Goal: Book appointment/travel/reservation

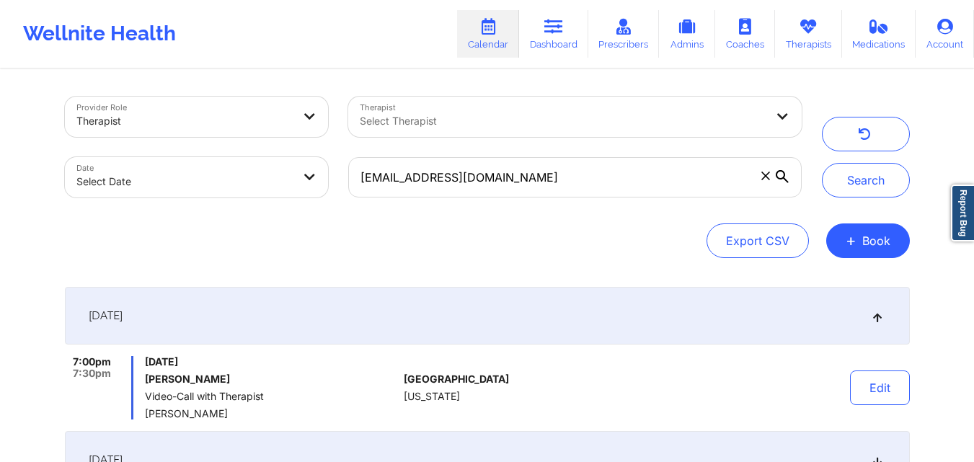
click at [617, 168] on input "[EMAIL_ADDRESS][DOMAIN_NAME]" at bounding box center [574, 177] width 453 height 40
click at [887, 177] on button "Search" at bounding box center [866, 180] width 88 height 35
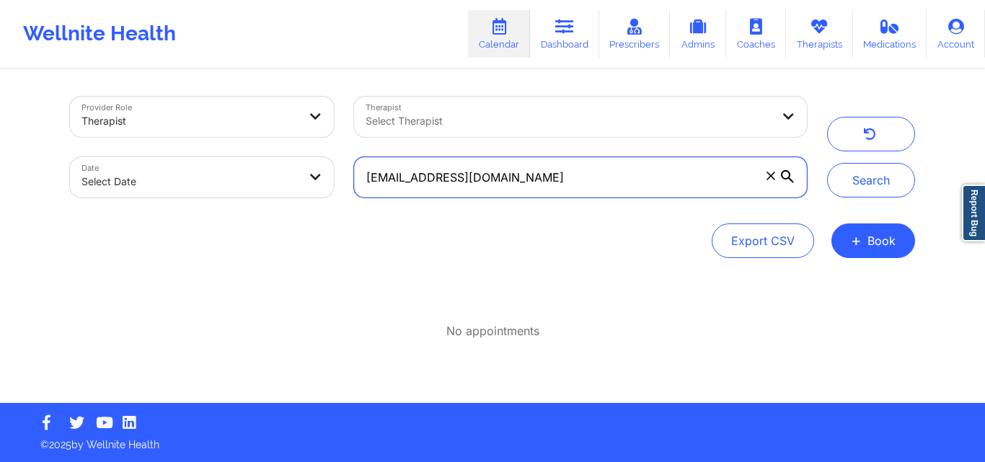
click at [585, 188] on input "[EMAIL_ADDRESS][DOMAIN_NAME]" at bounding box center [580, 177] width 453 height 40
click at [562, 194] on input "[EMAIL_ADDRESS][DOMAIN_NAME]" at bounding box center [580, 177] width 453 height 40
click at [566, 169] on input "[EMAIL_ADDRESS][DOMAIN_NAME]" at bounding box center [580, 177] width 453 height 40
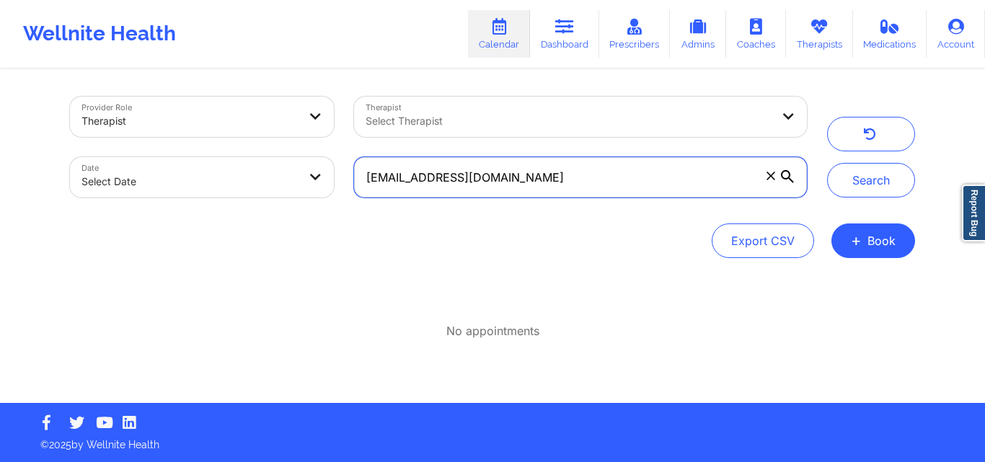
click at [566, 169] on input "[EMAIL_ADDRESS][DOMAIN_NAME]" at bounding box center [580, 177] width 453 height 40
paste input "[EMAIL_ADDRESS][DOMAIN_NAME]"
type input "[EMAIL_ADDRESS][DOMAIN_NAME]"
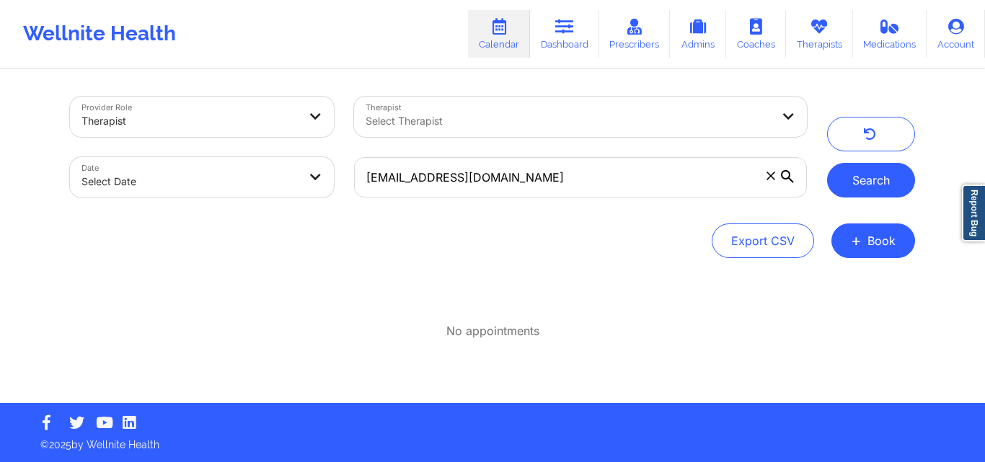
click at [865, 174] on button "Search" at bounding box center [871, 180] width 88 height 35
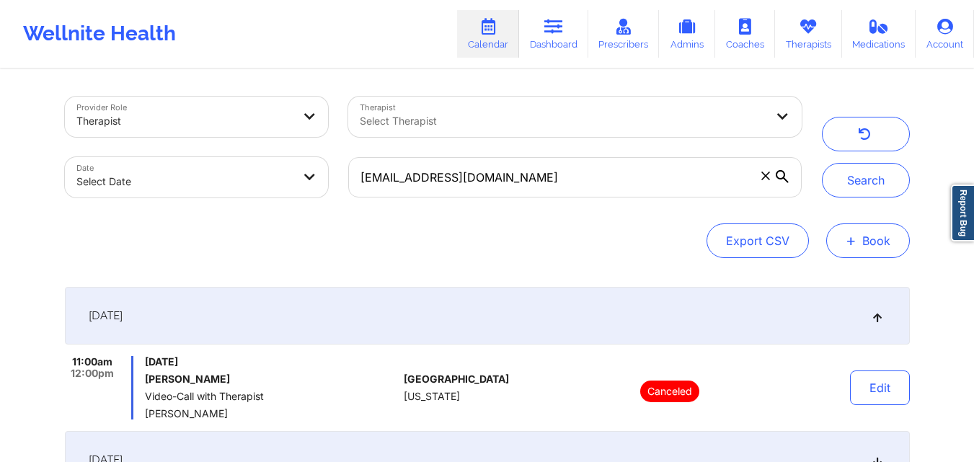
click at [867, 244] on button "+ Book" at bounding box center [868, 240] width 84 height 35
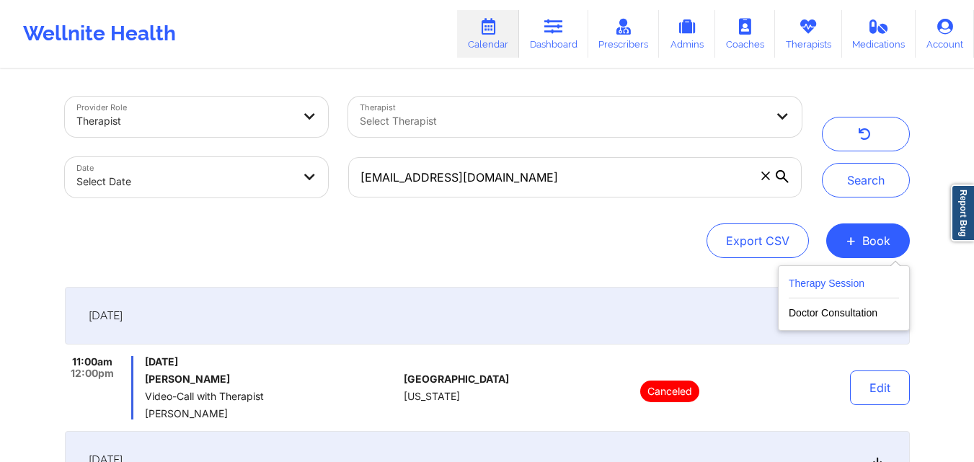
click at [831, 284] on button "Therapy Session" at bounding box center [844, 287] width 110 height 24
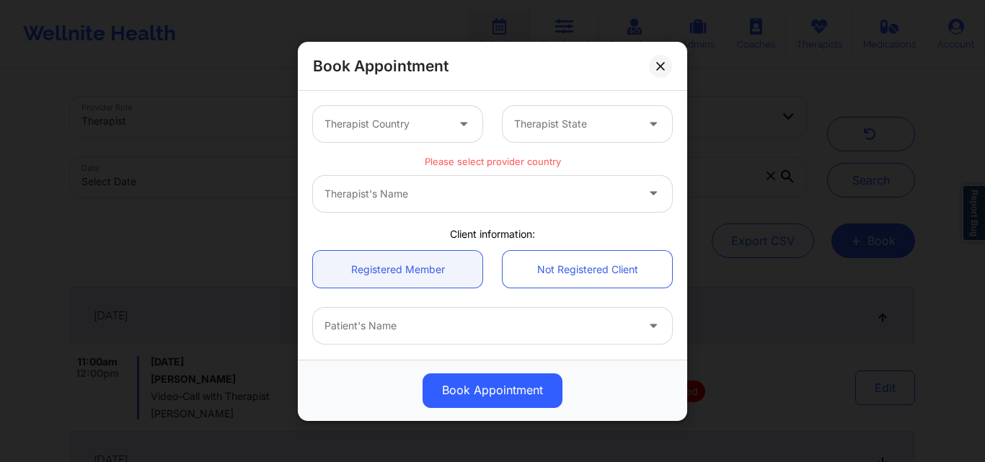
click at [417, 120] on div at bounding box center [385, 123] width 122 height 17
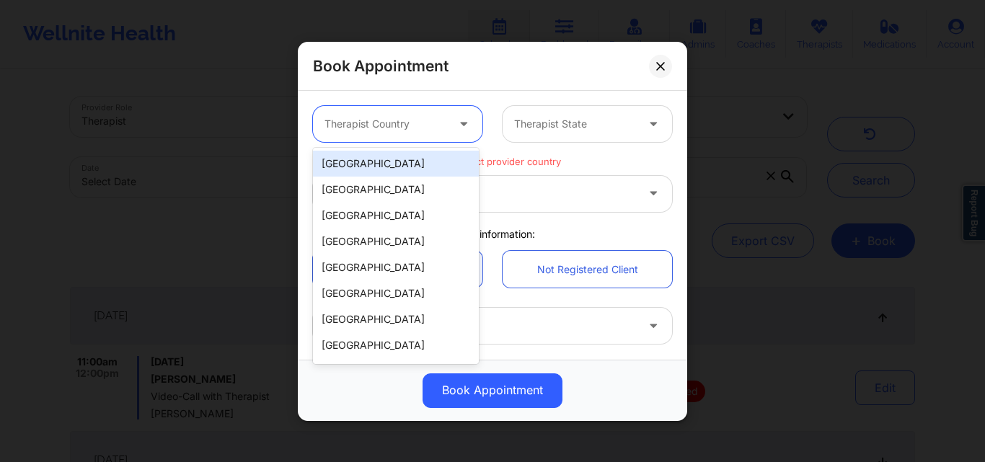
click at [389, 161] on div "[GEOGRAPHIC_DATA]" at bounding box center [396, 164] width 166 height 26
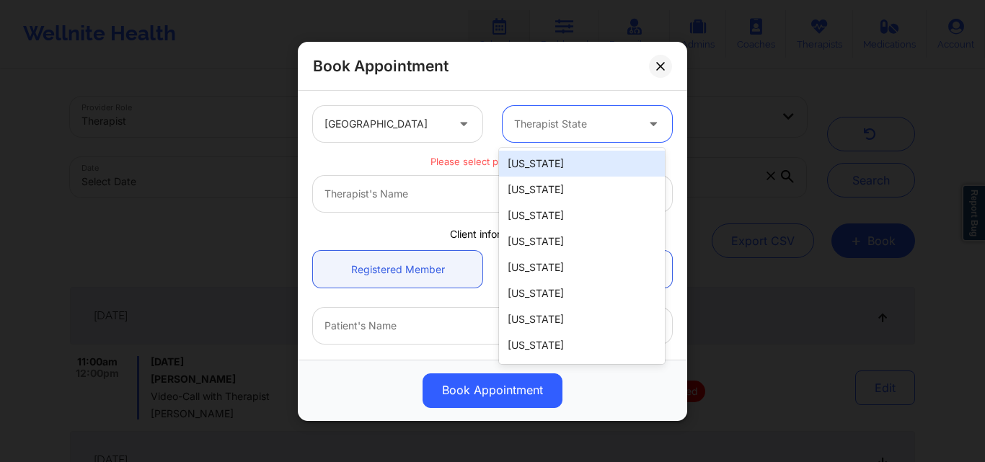
click at [548, 115] on div at bounding box center [575, 123] width 122 height 17
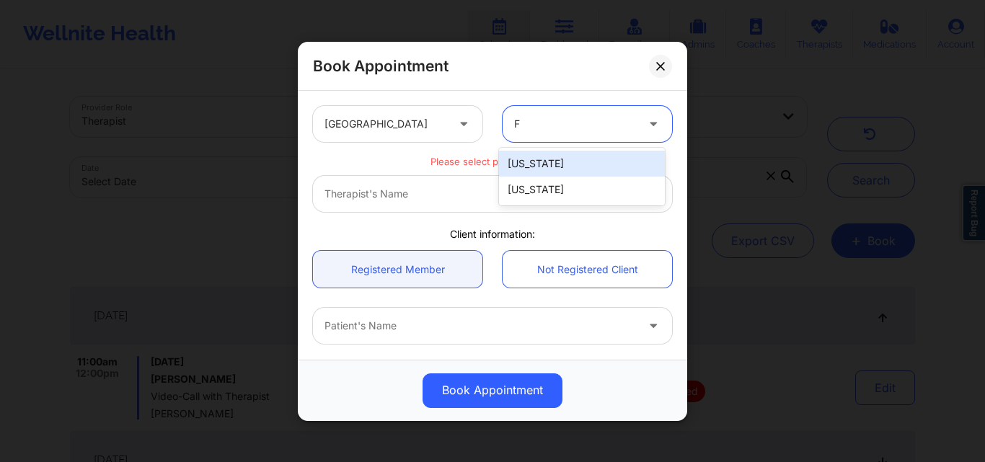
type input "FL"
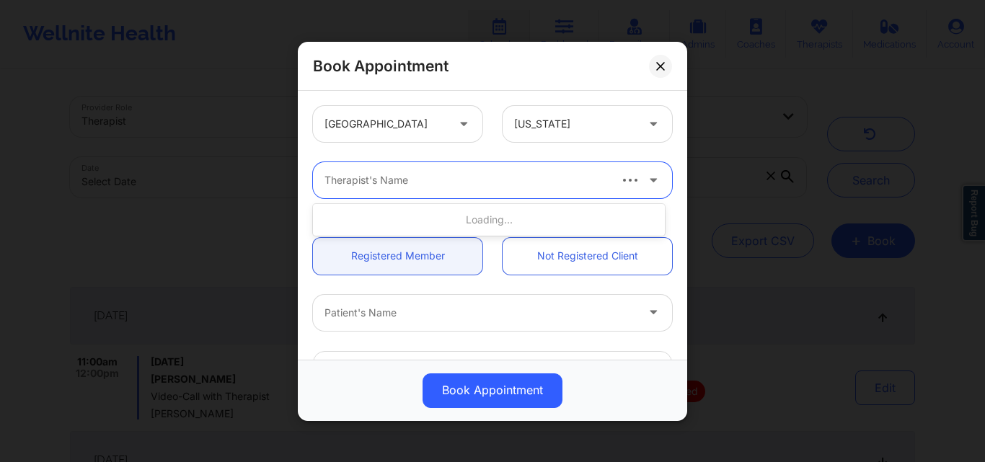
click at [492, 185] on div at bounding box center [465, 180] width 283 height 17
type input "[PERSON_NAME][GEOGRAPHIC_DATA][PERSON_NAME]"
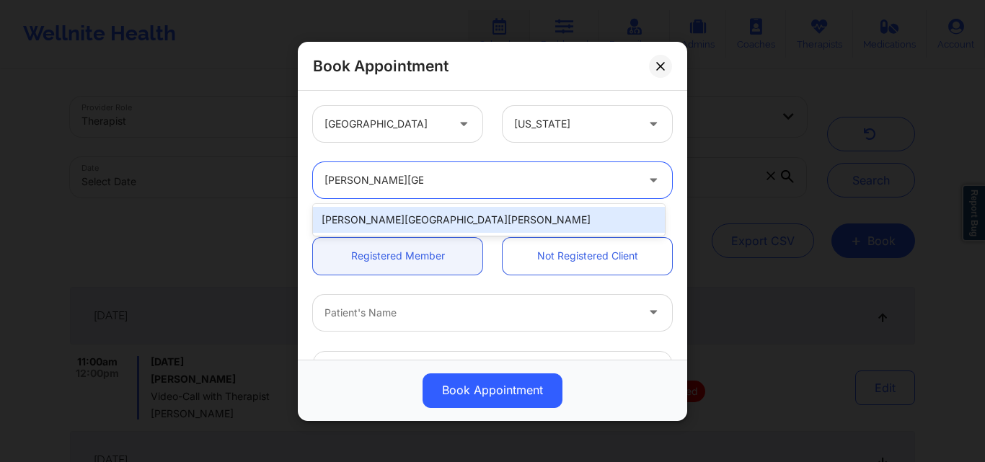
click at [482, 222] on div "[PERSON_NAME][GEOGRAPHIC_DATA][PERSON_NAME]" at bounding box center [489, 220] width 352 height 26
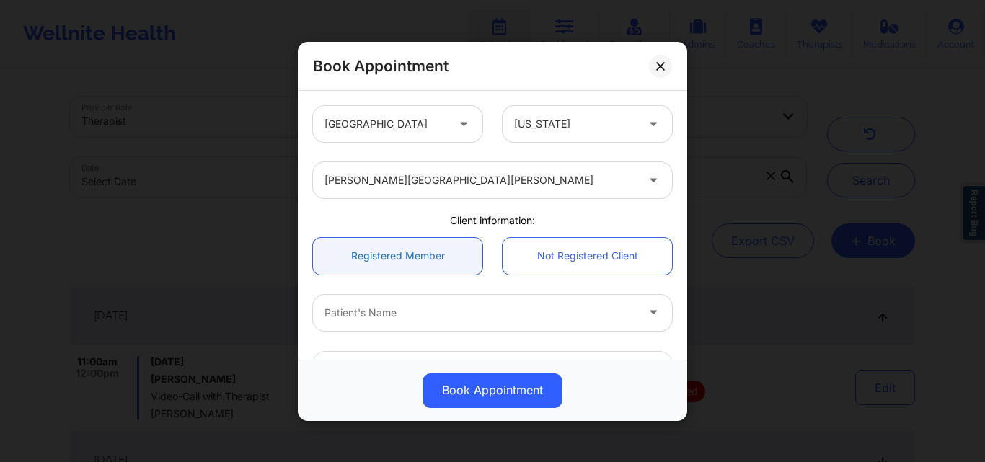
click at [443, 249] on link "Registered Member" at bounding box center [397, 255] width 169 height 37
click at [450, 320] on div at bounding box center [479, 312] width 311 height 17
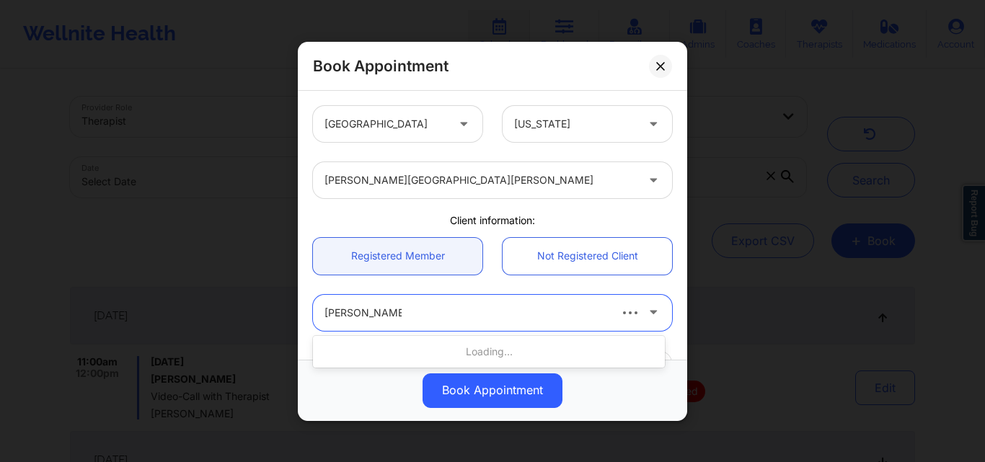
type input "[PERSON_NAME]"
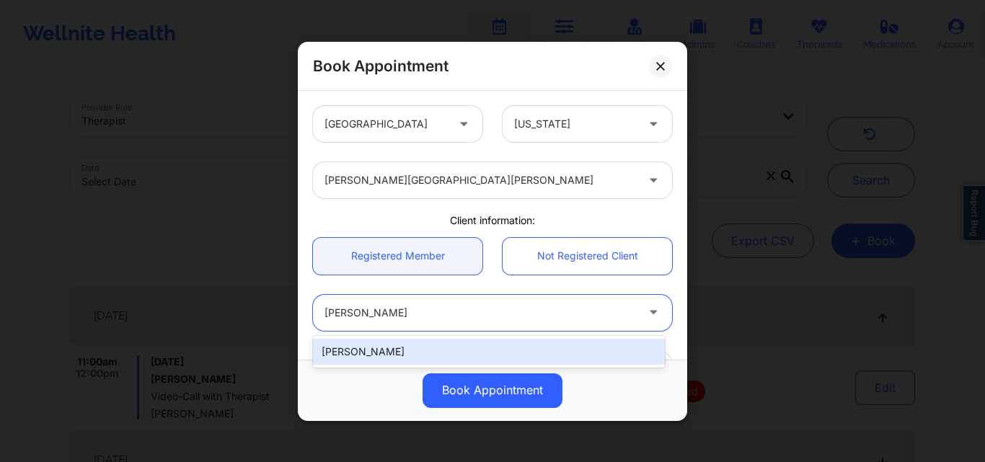
click at [446, 354] on div "[PERSON_NAME]" at bounding box center [489, 352] width 352 height 26
type input "[EMAIL_ADDRESS][DOMAIN_NAME]"
type input "[PHONE_NUMBER]"
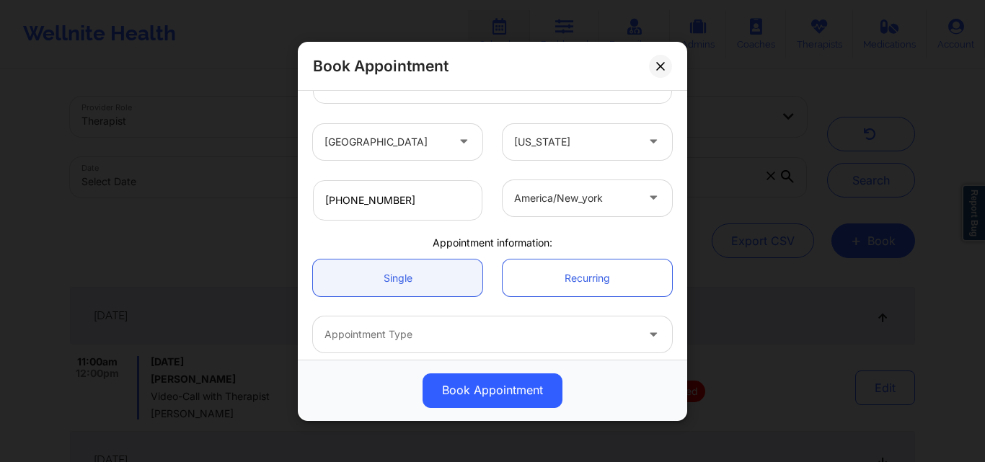
scroll to position [352, 0]
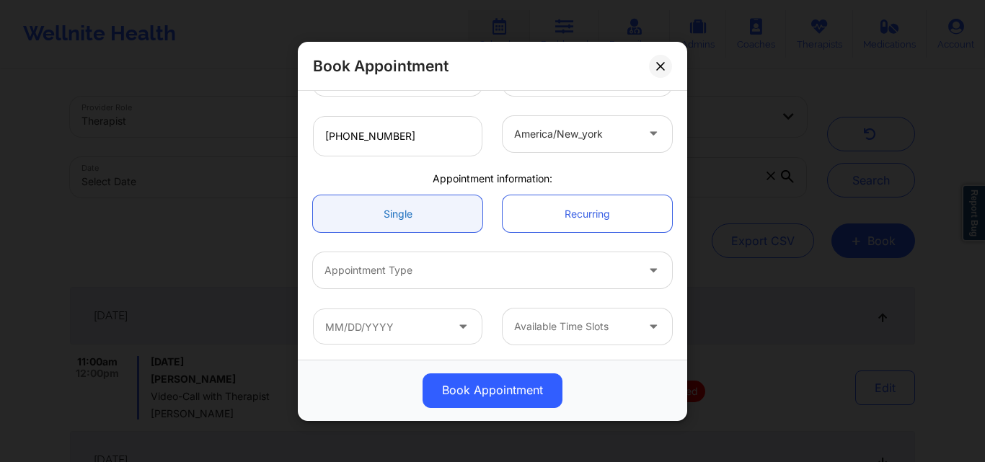
click at [431, 217] on link "Single" at bounding box center [397, 213] width 169 height 37
click at [408, 261] on div "Appointment Type" at bounding box center [475, 270] width 324 height 36
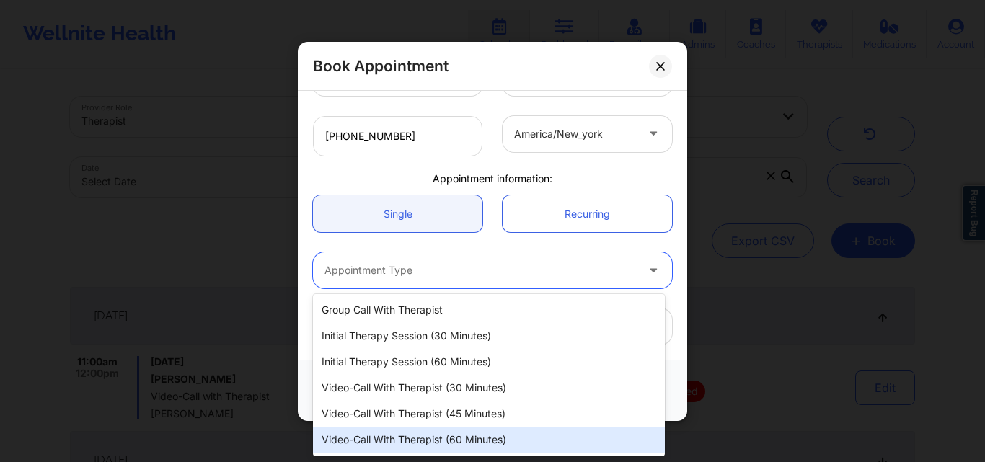
click at [424, 438] on div "Video-Call with Therapist (60 minutes)" at bounding box center [489, 440] width 352 height 26
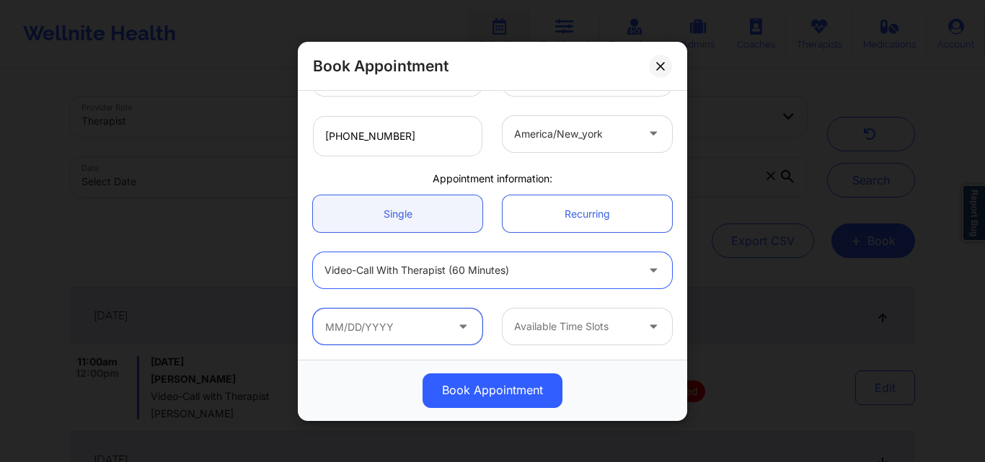
click at [417, 329] on input "text" at bounding box center [397, 327] width 169 height 36
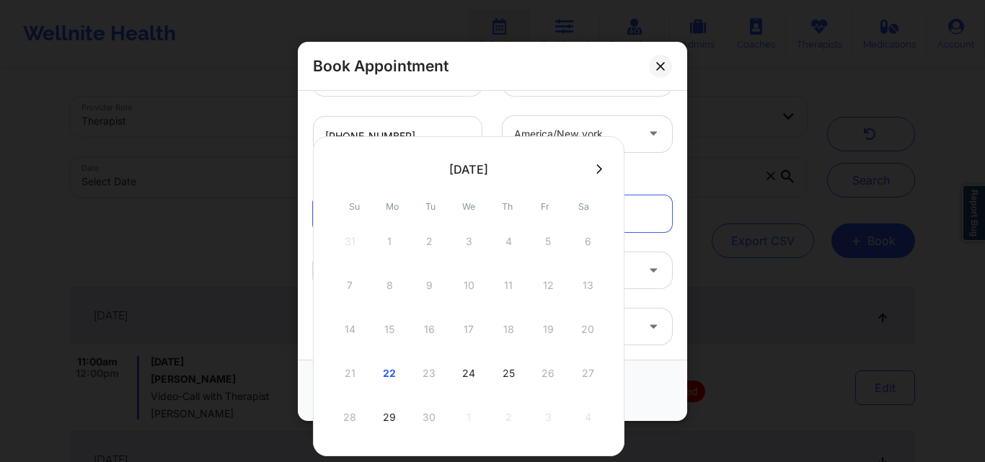
click at [513, 371] on div "25" at bounding box center [508, 373] width 36 height 40
type input "[DATE]"
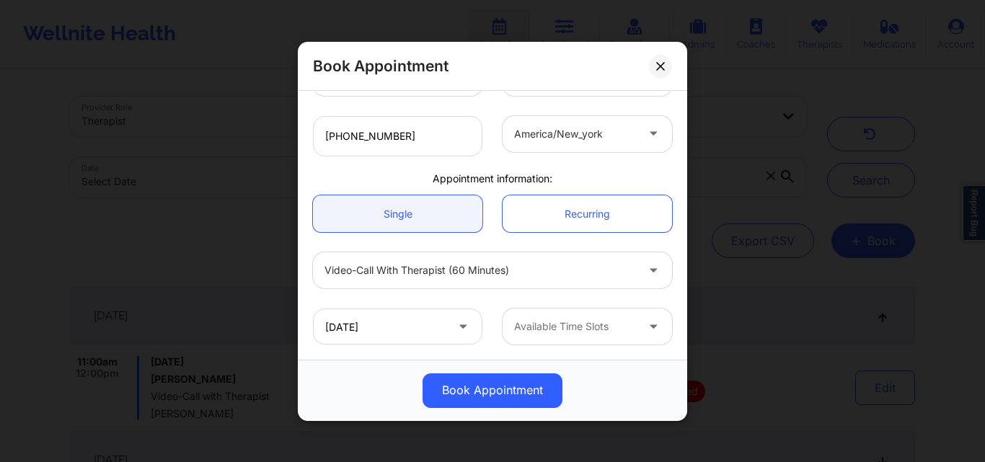
click at [588, 334] on div at bounding box center [575, 326] width 122 height 17
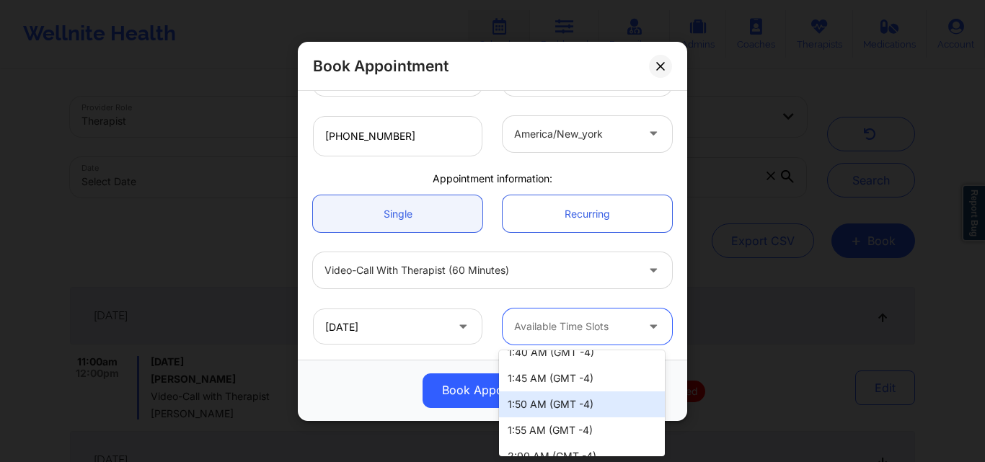
scroll to position [263, 0]
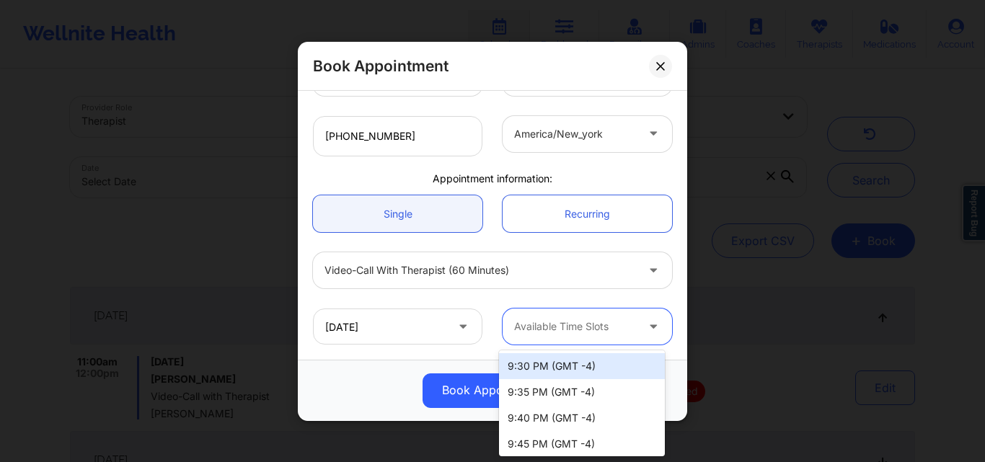
click at [625, 329] on div at bounding box center [575, 326] width 122 height 17
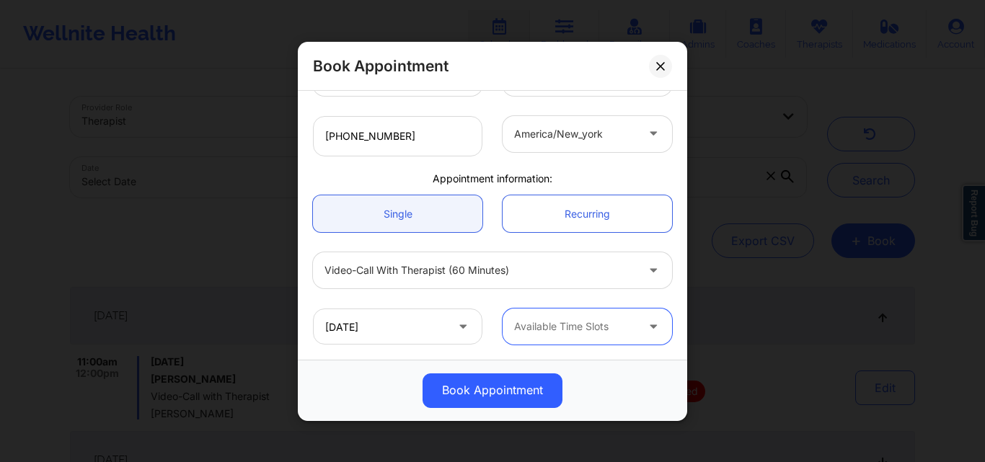
click at [609, 322] on div at bounding box center [575, 326] width 122 height 17
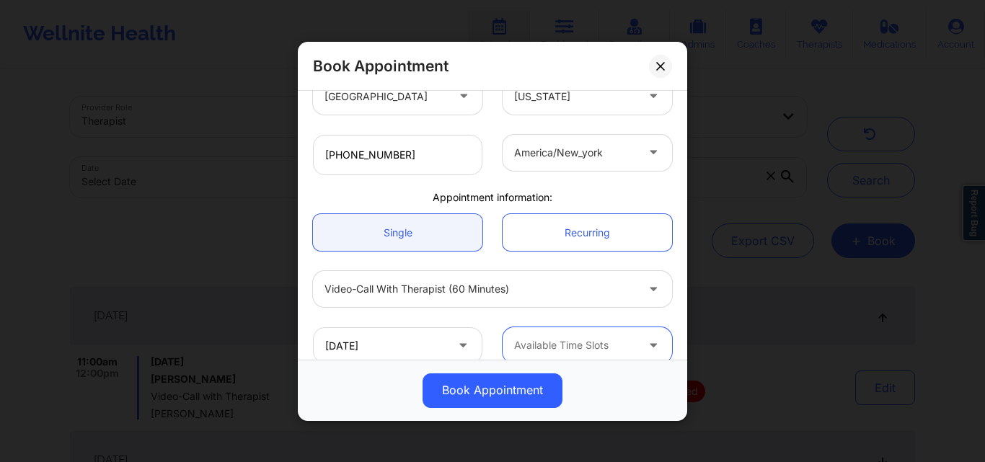
scroll to position [352, 0]
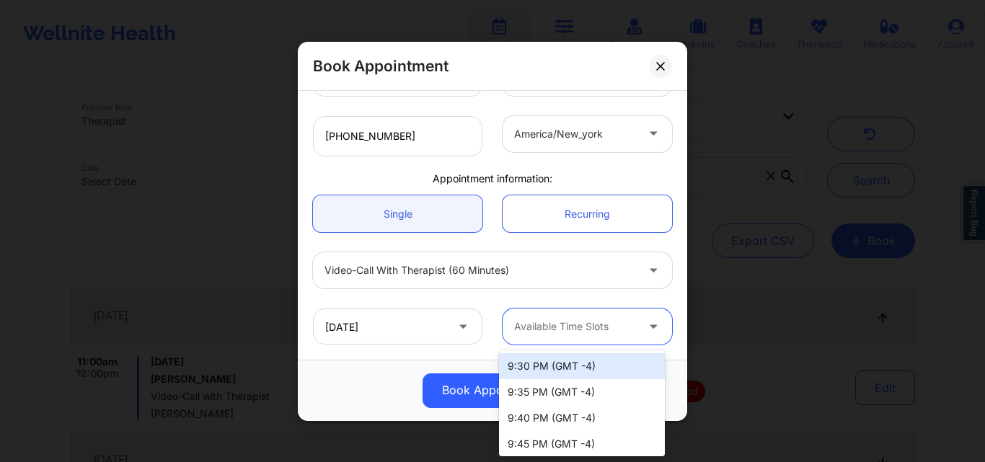
click at [614, 329] on div at bounding box center [575, 326] width 122 height 17
click at [793, 89] on div "Book Appointment [GEOGRAPHIC_DATA] [US_STATE] [PERSON_NAME][GEOGRAPHIC_DATA][PE…" at bounding box center [492, 231] width 985 height 462
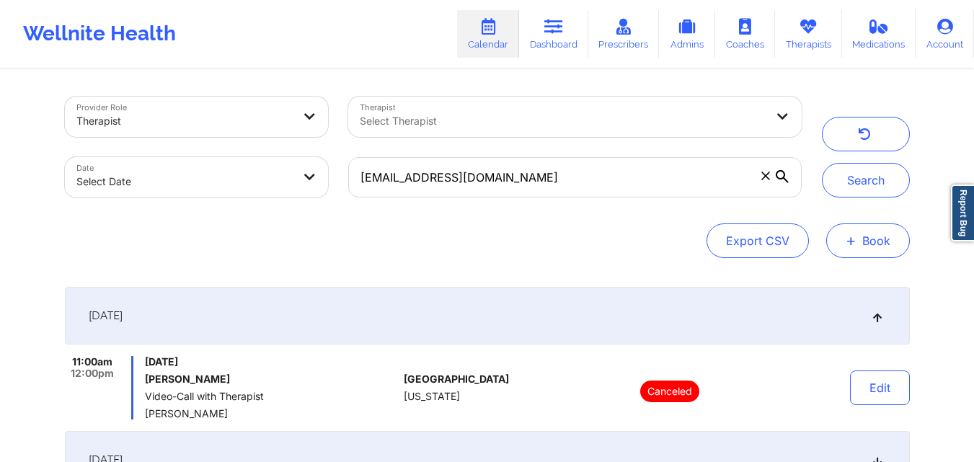
click at [876, 254] on button "+ Book" at bounding box center [868, 240] width 84 height 35
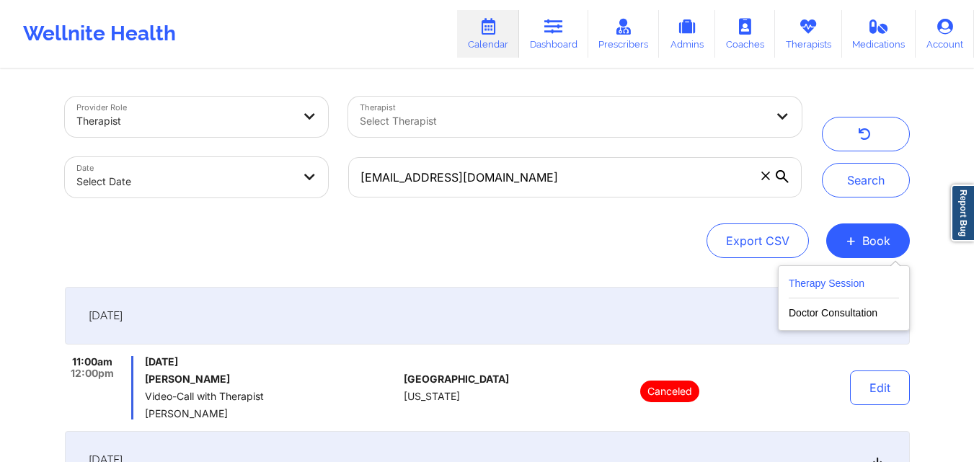
click at [864, 295] on button "Therapy Session" at bounding box center [844, 287] width 110 height 24
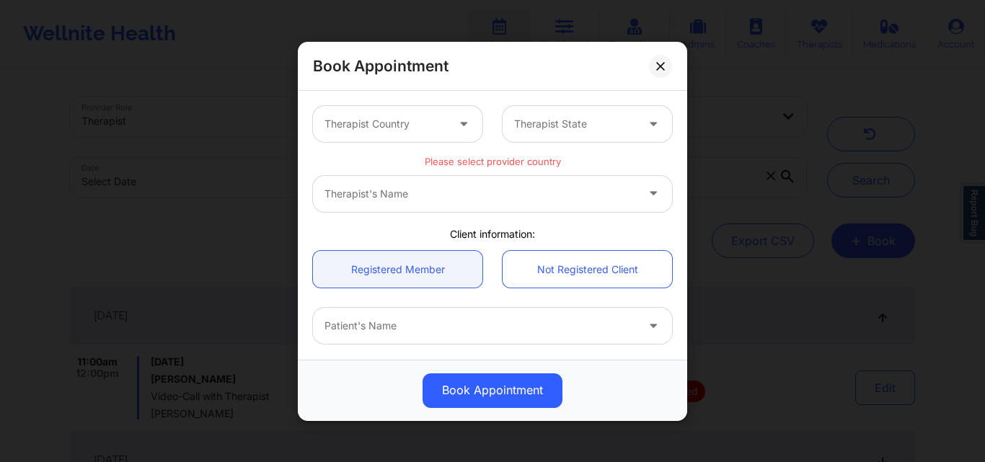
click at [420, 126] on div at bounding box center [385, 123] width 122 height 17
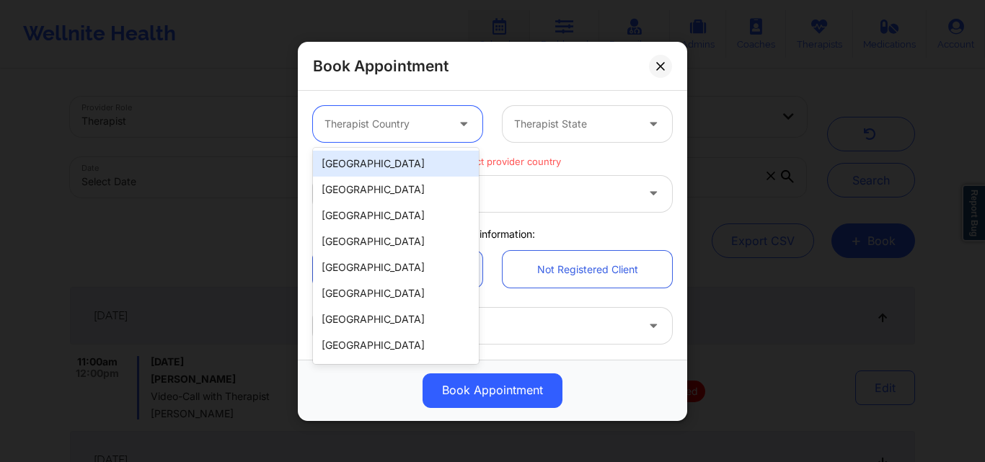
click at [462, 162] on div "[GEOGRAPHIC_DATA]" at bounding box center [396, 164] width 166 height 26
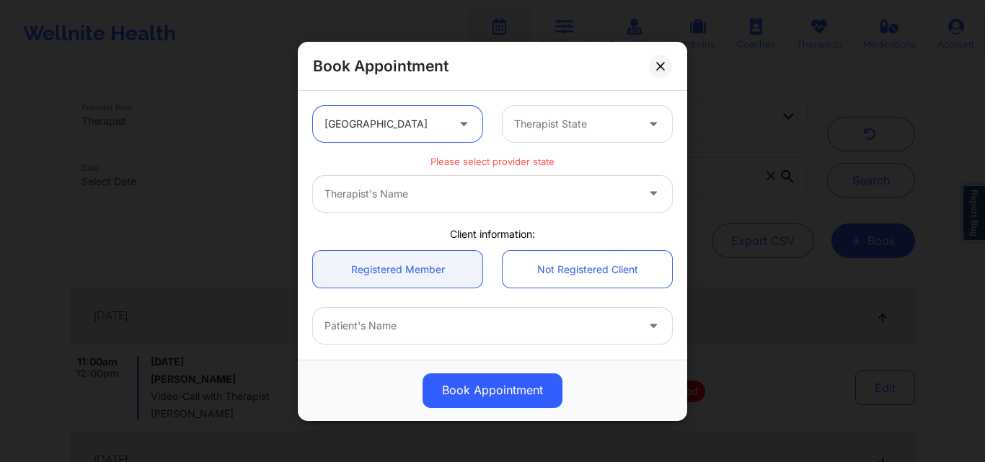
click at [555, 128] on div at bounding box center [575, 123] width 122 height 17
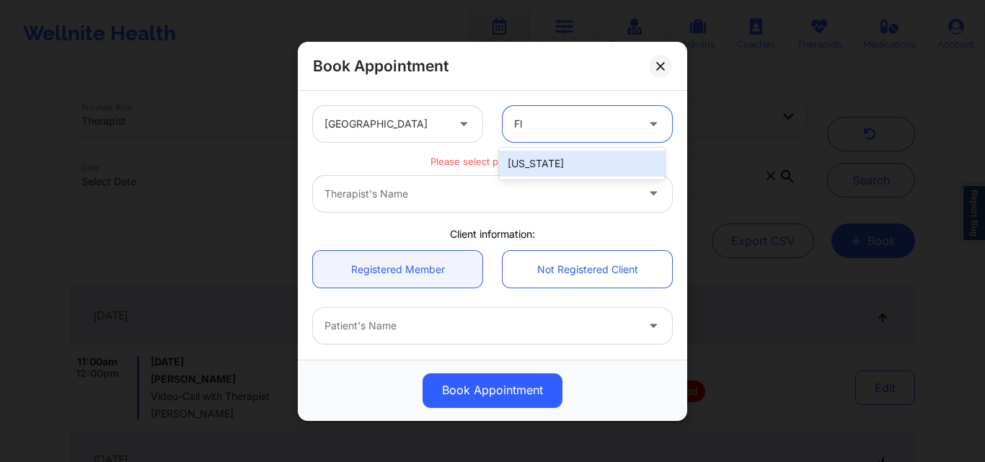
type input "Flo"
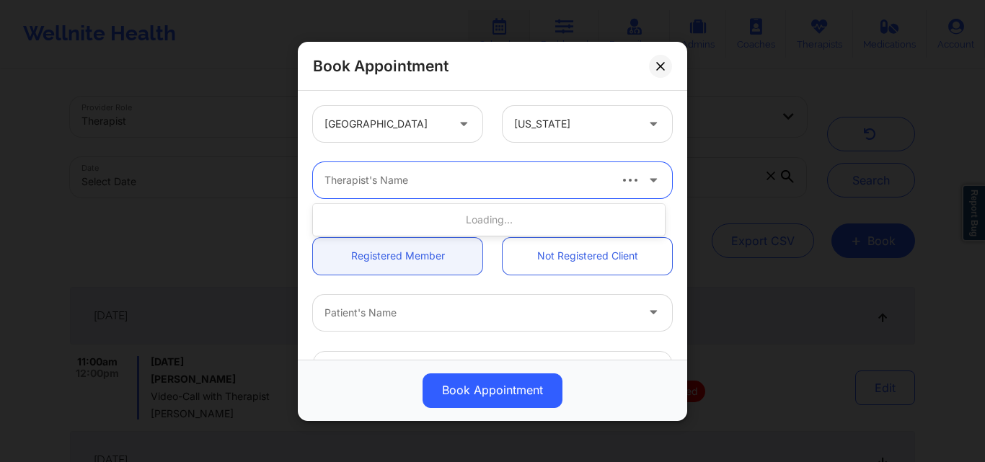
click at [518, 185] on div at bounding box center [465, 180] width 283 height 17
type input "[PERSON_NAME][GEOGRAPHIC_DATA][PERSON_NAME]"
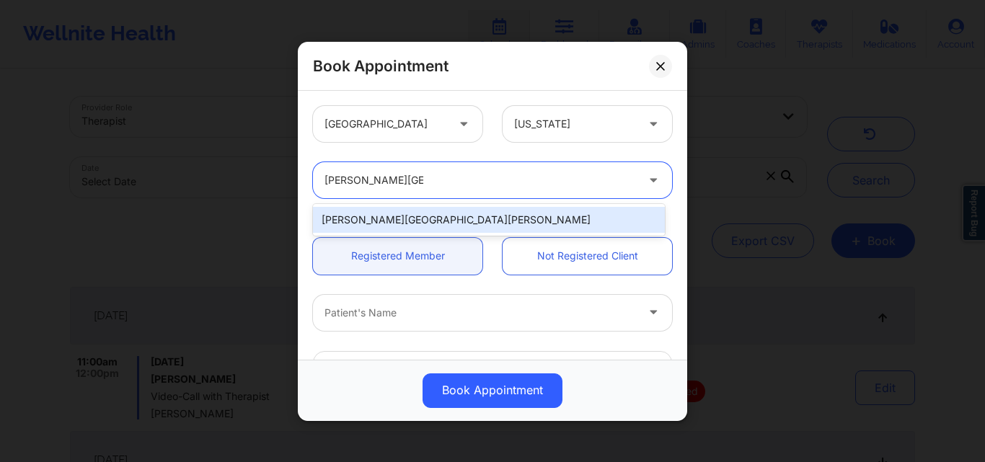
click at [497, 218] on div "[PERSON_NAME][GEOGRAPHIC_DATA][PERSON_NAME]" at bounding box center [489, 220] width 352 height 26
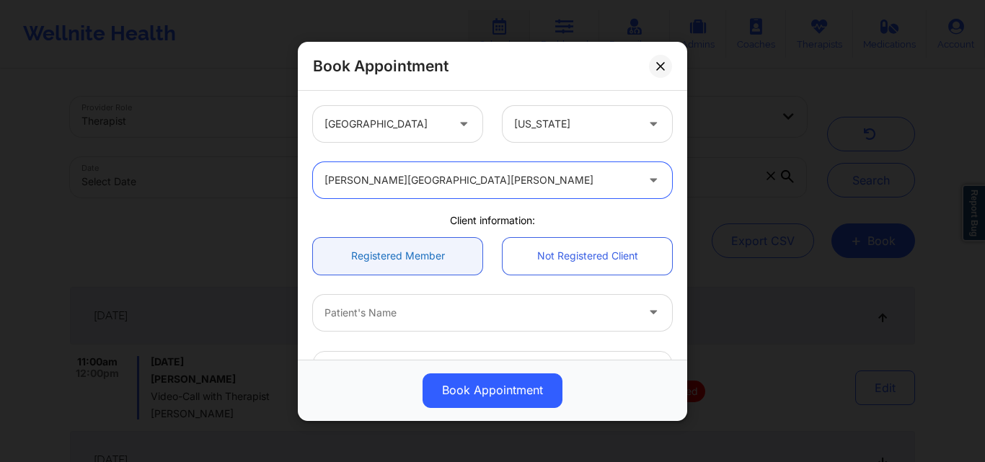
click at [378, 262] on link "Registered Member" at bounding box center [397, 255] width 169 height 37
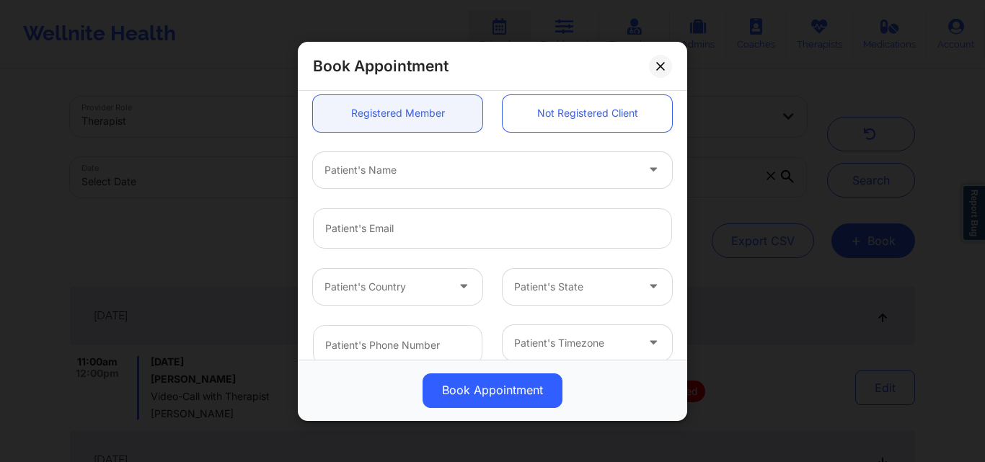
scroll to position [144, 0]
click at [432, 184] on div "Patient's Name" at bounding box center [475, 168] width 324 height 36
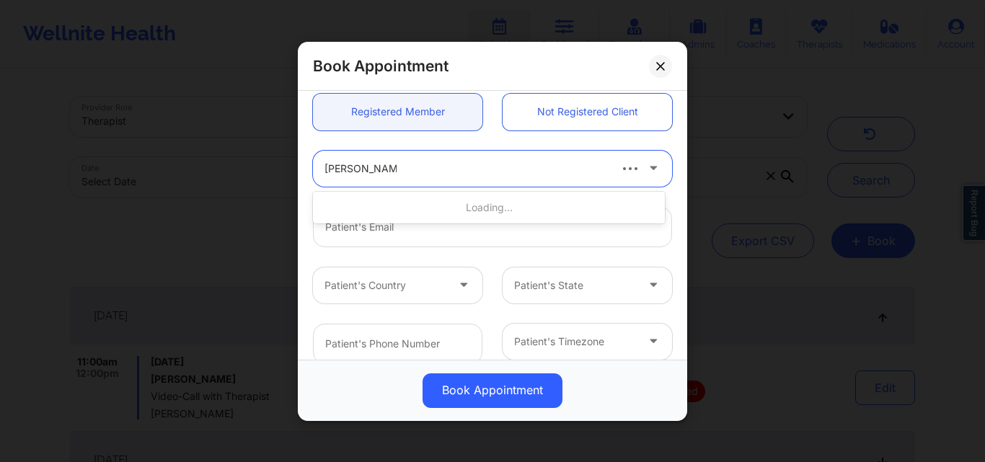
type input "[PERSON_NAME]"
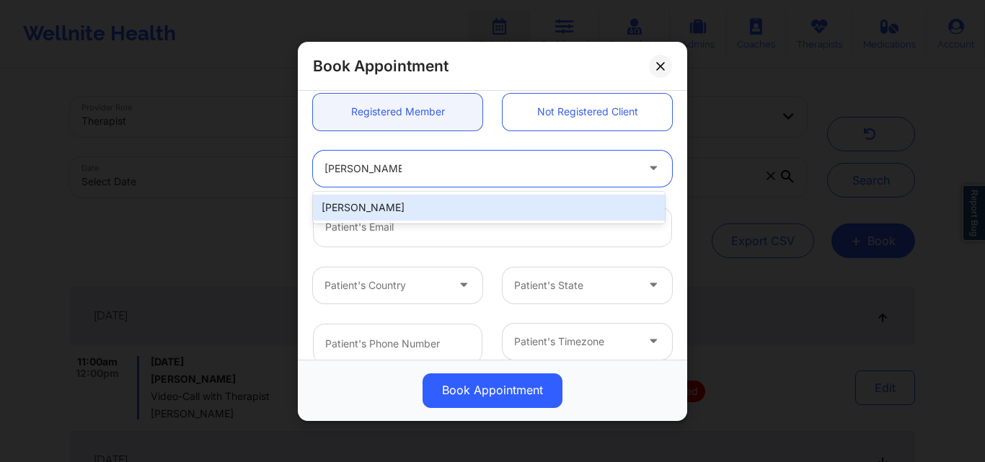
type input "[EMAIL_ADDRESS][DOMAIN_NAME]"
type input "[PHONE_NUMBER]"
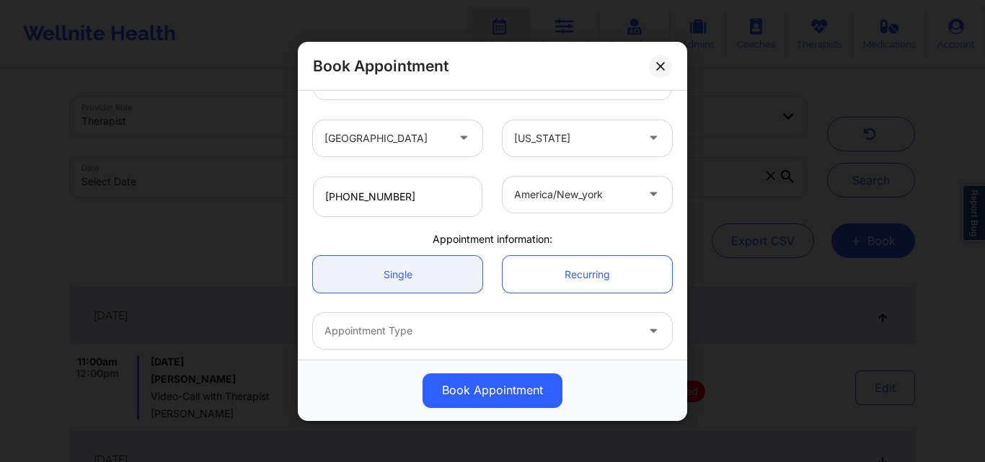
scroll to position [352, 0]
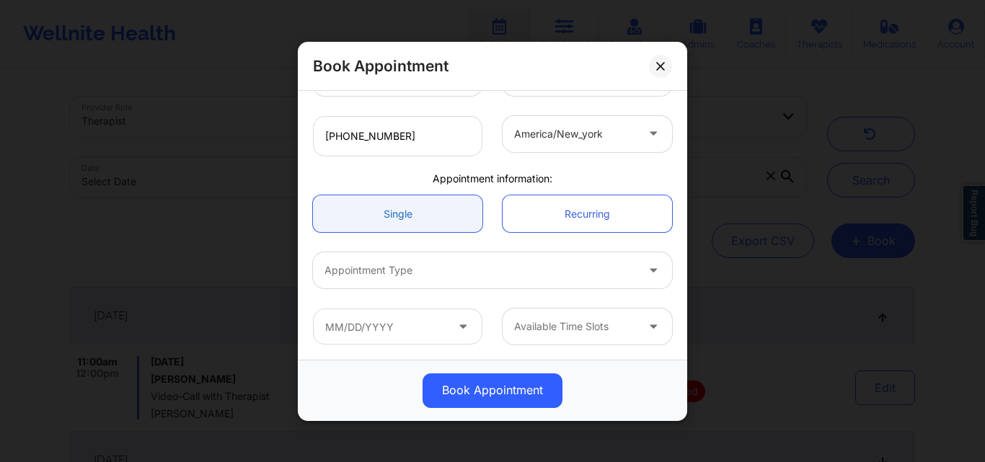
click at [417, 207] on link "Single" at bounding box center [397, 213] width 169 height 37
click at [412, 266] on div at bounding box center [479, 270] width 311 height 17
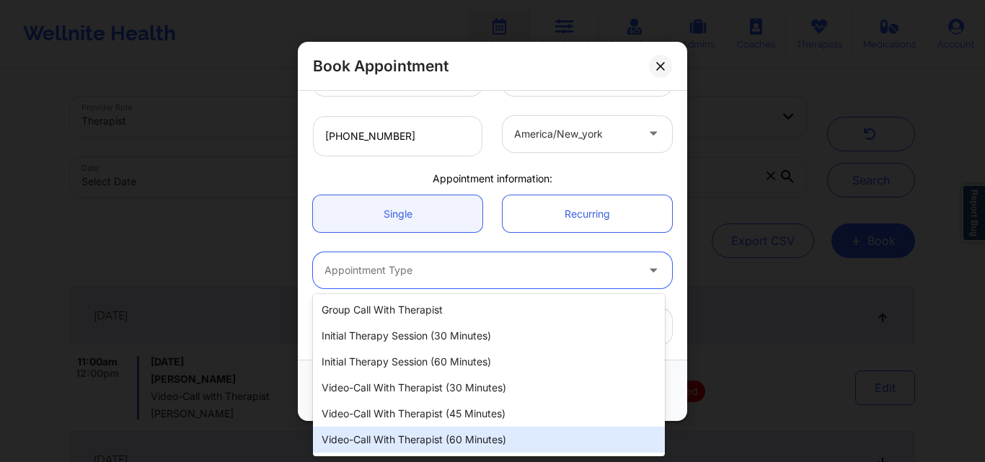
click at [409, 436] on div "Video-Call with Therapist (60 minutes)" at bounding box center [489, 440] width 352 height 26
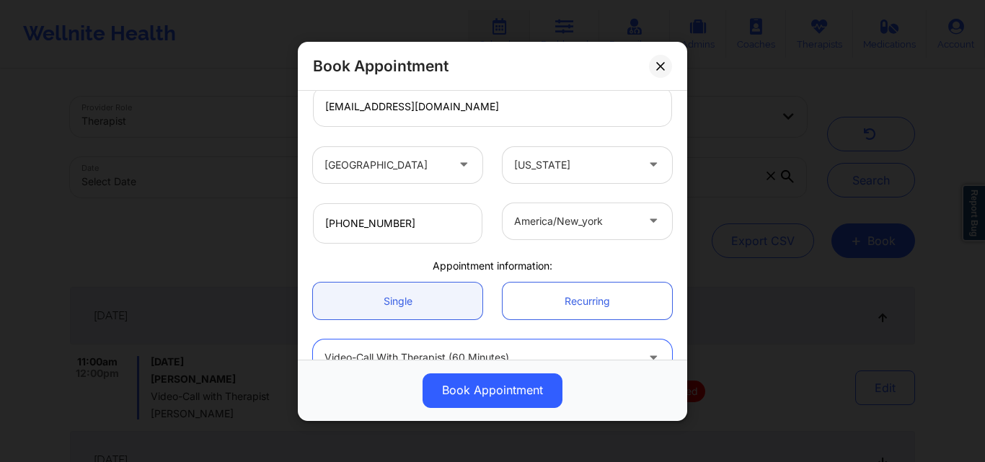
scroll to position [208, 0]
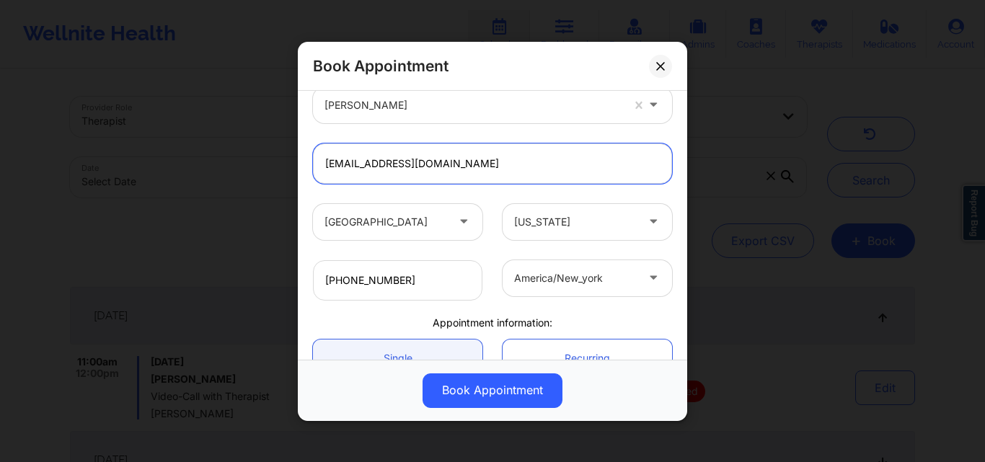
click at [494, 172] on input "[EMAIL_ADDRESS][DOMAIN_NAME]" at bounding box center [492, 163] width 359 height 40
click at [553, 69] on div "Book Appointment" at bounding box center [492, 66] width 389 height 49
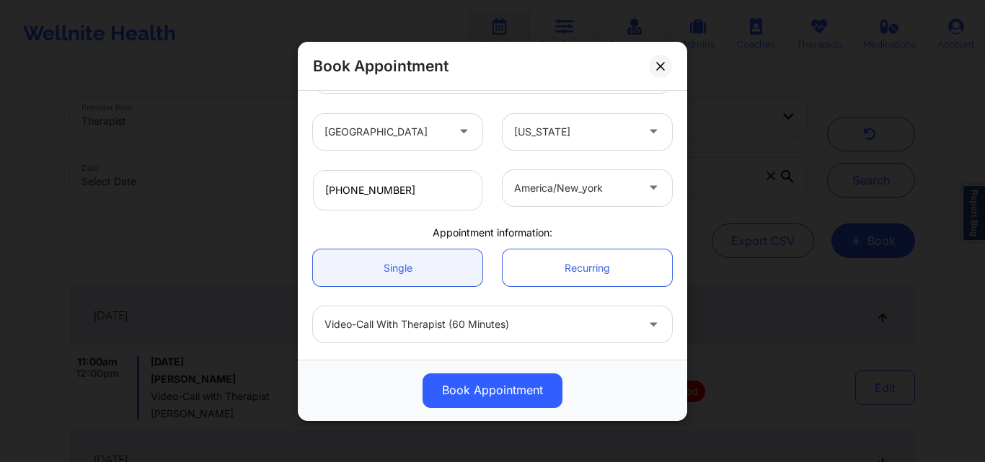
scroll to position [352, 0]
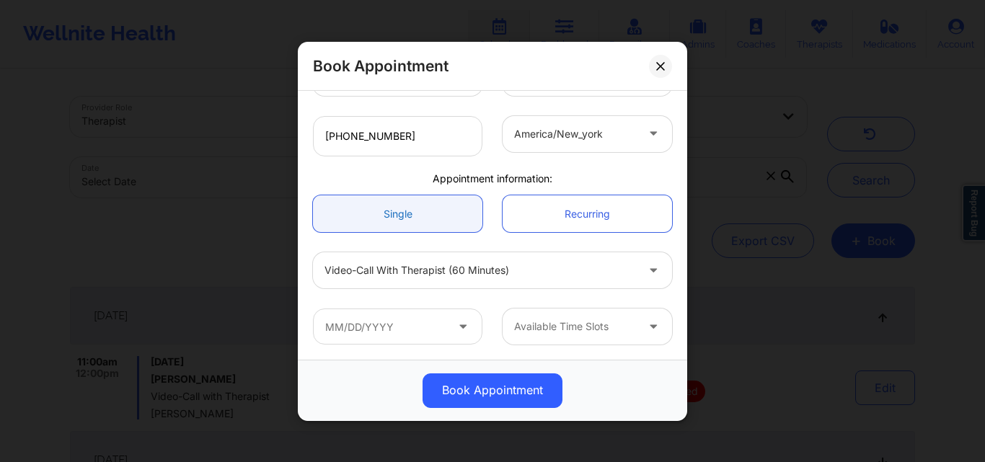
click at [418, 207] on link "Single" at bounding box center [397, 213] width 169 height 37
click at [409, 331] on input "text" at bounding box center [397, 327] width 169 height 36
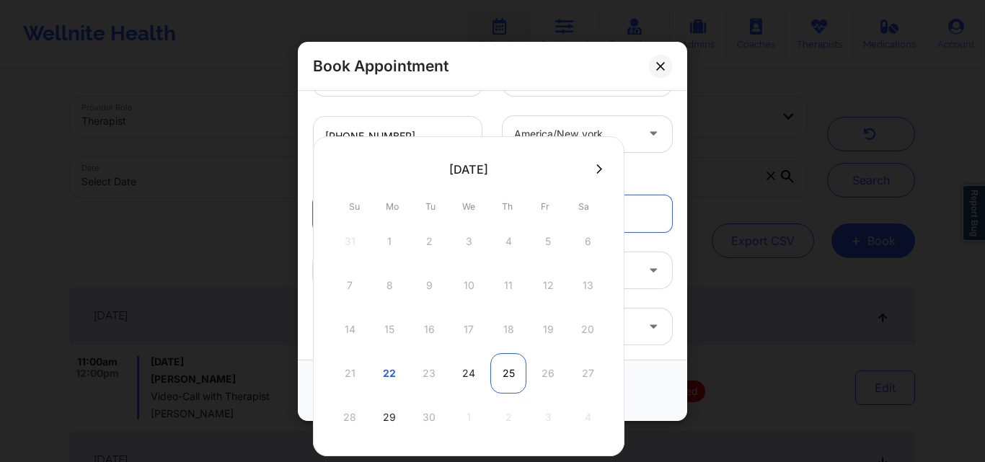
click at [501, 372] on div "25" at bounding box center [508, 373] width 36 height 40
type input "[DATE]"
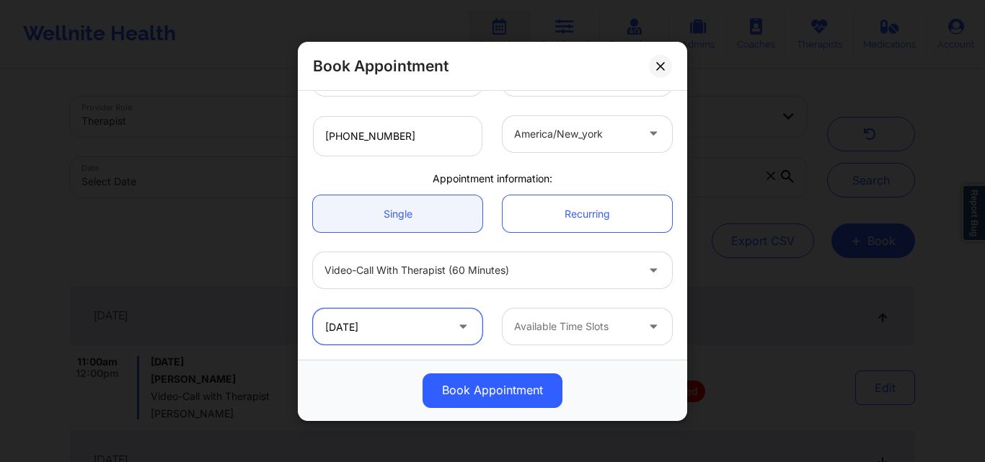
click at [410, 339] on input "[DATE]" at bounding box center [397, 327] width 169 height 36
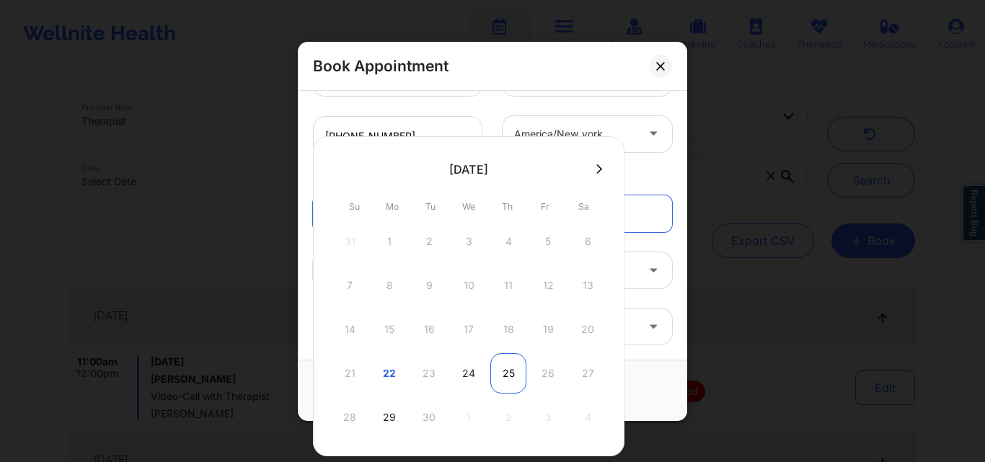
click at [510, 369] on div "25" at bounding box center [508, 373] width 36 height 40
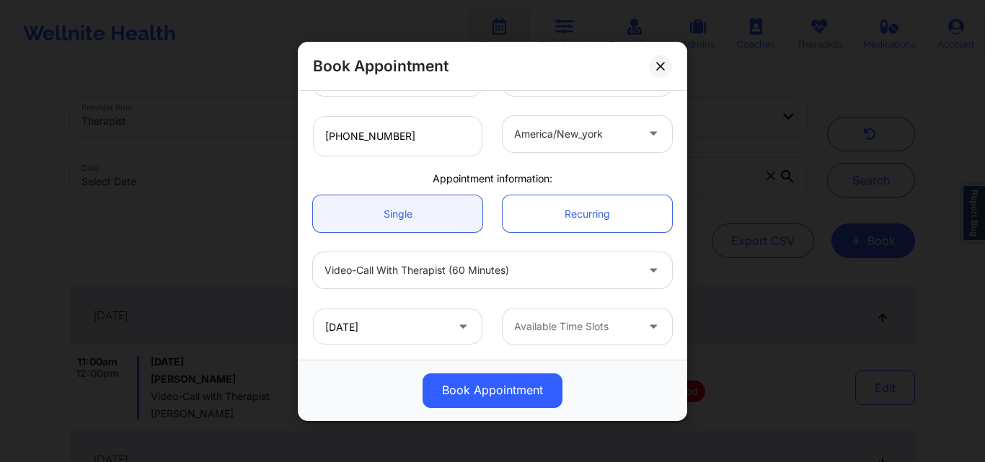
click at [585, 322] on div at bounding box center [575, 326] width 122 height 17
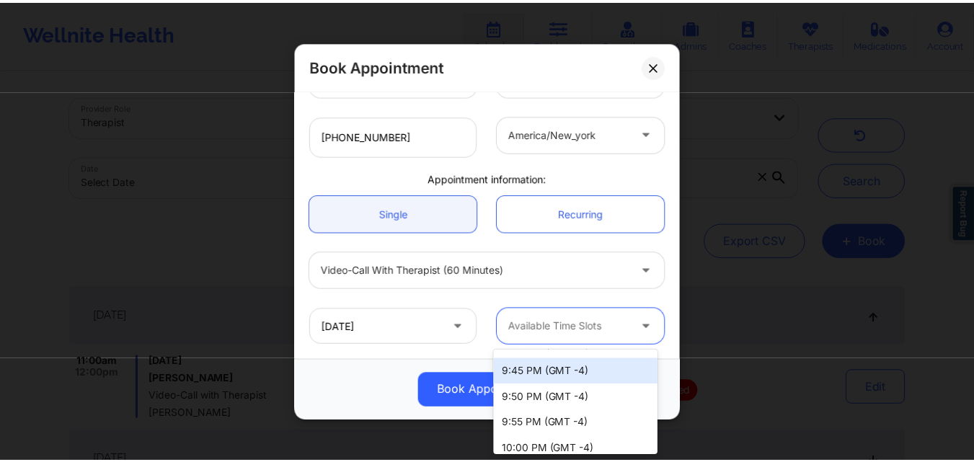
scroll to position [144, 0]
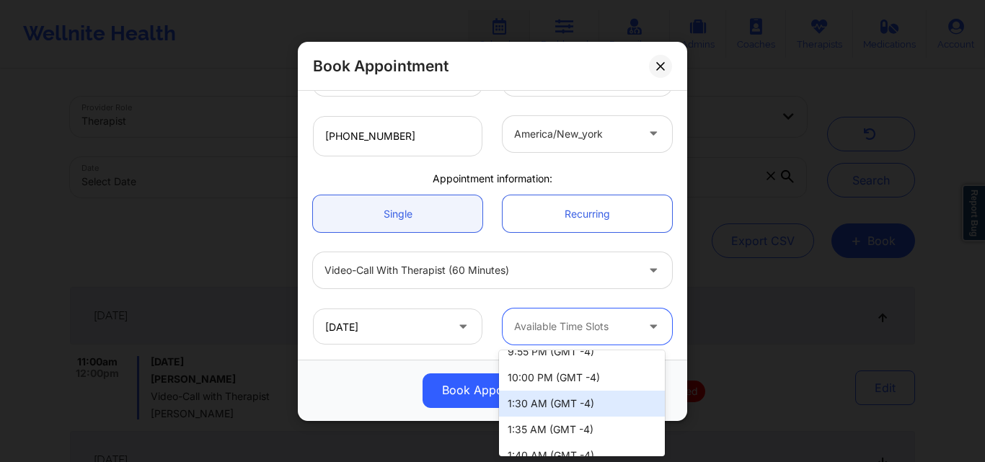
click at [591, 401] on div "1:30 AM (GMT -4)" at bounding box center [582, 404] width 166 height 26
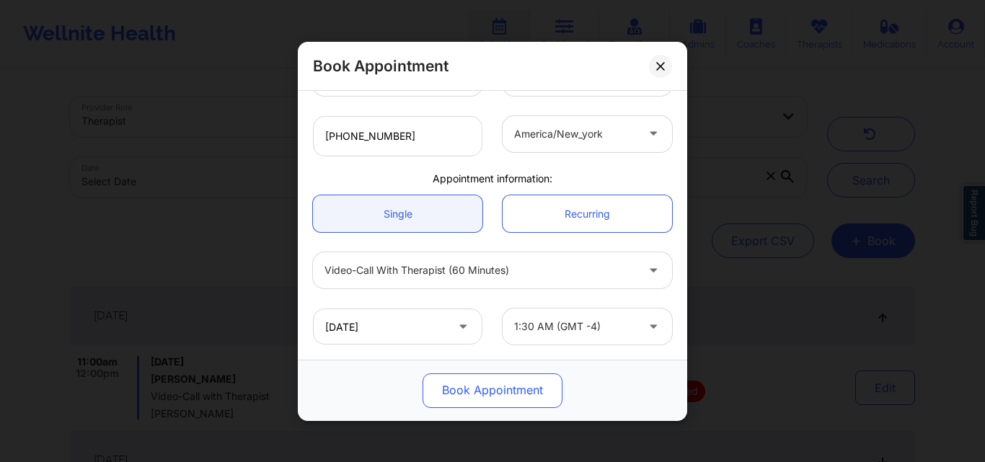
click at [505, 390] on button "Book Appointment" at bounding box center [492, 390] width 140 height 35
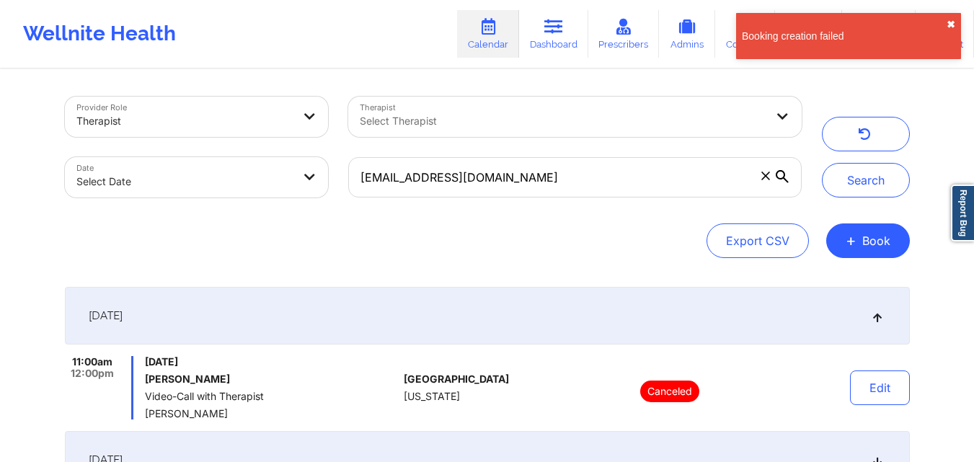
click at [950, 25] on button "✖︎" at bounding box center [951, 25] width 9 height 12
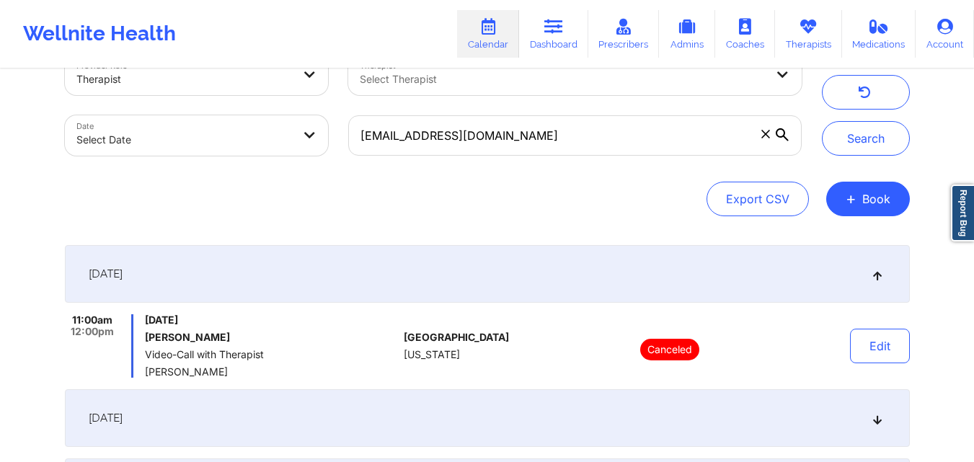
scroll to position [0, 0]
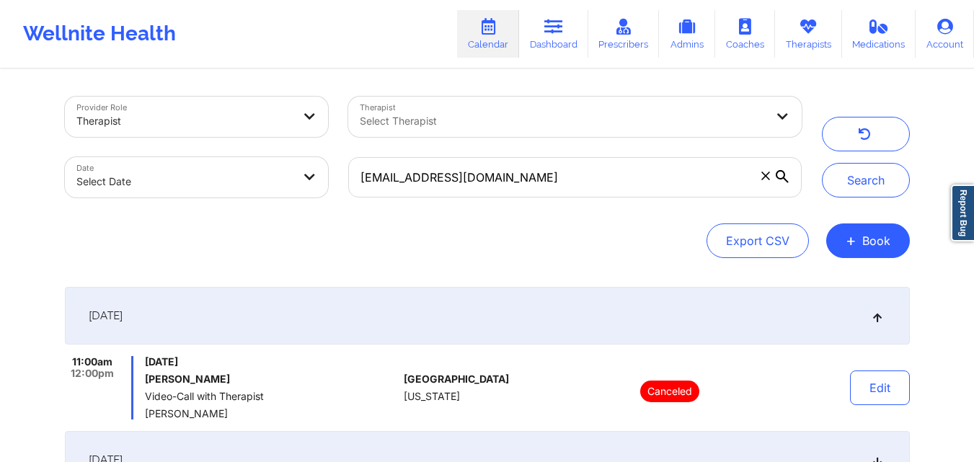
click at [481, 37] on link "Calendar" at bounding box center [488, 34] width 62 height 48
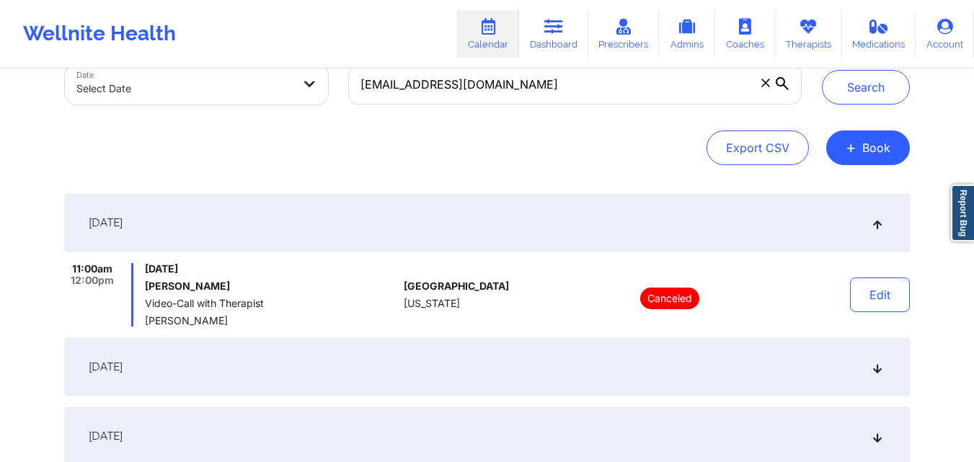
scroll to position [72, 0]
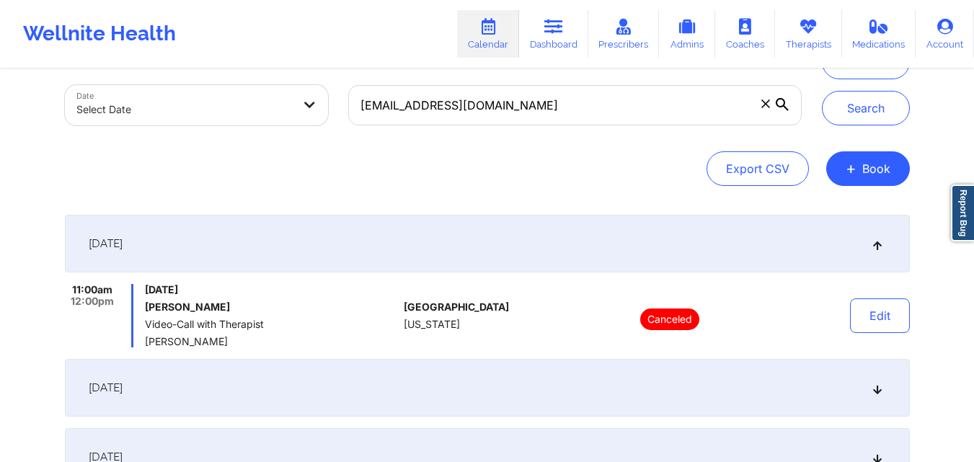
click at [521, 243] on div "[DATE]" at bounding box center [487, 244] width 845 height 58
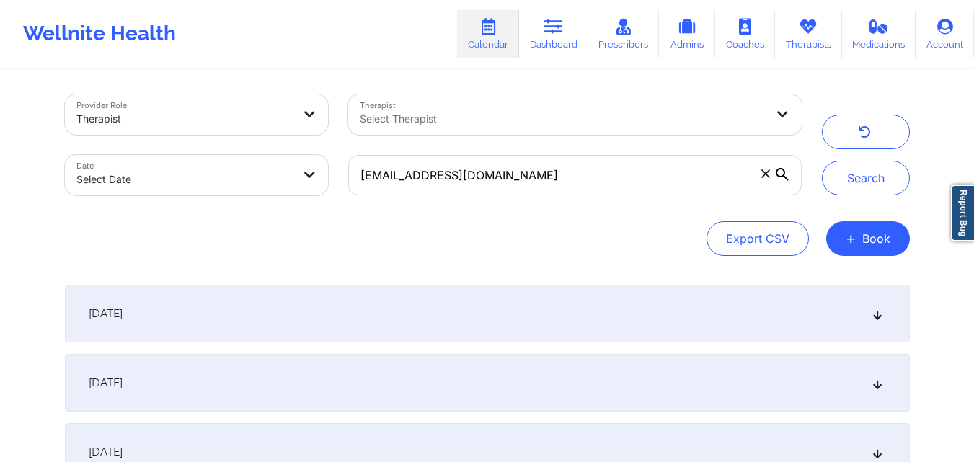
scroll to position [0, 0]
click at [524, 307] on div "[DATE]" at bounding box center [487, 316] width 845 height 58
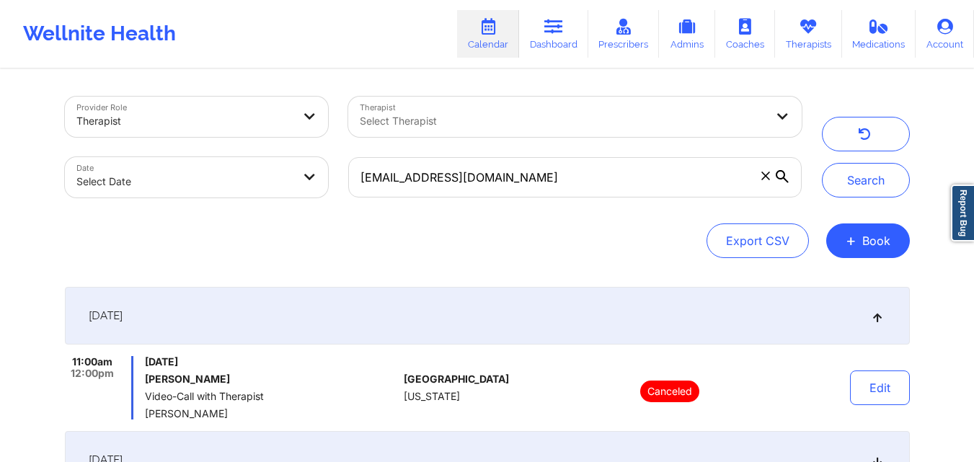
click at [854, 252] on button "+ Book" at bounding box center [868, 240] width 84 height 35
click button "Therapy Session"
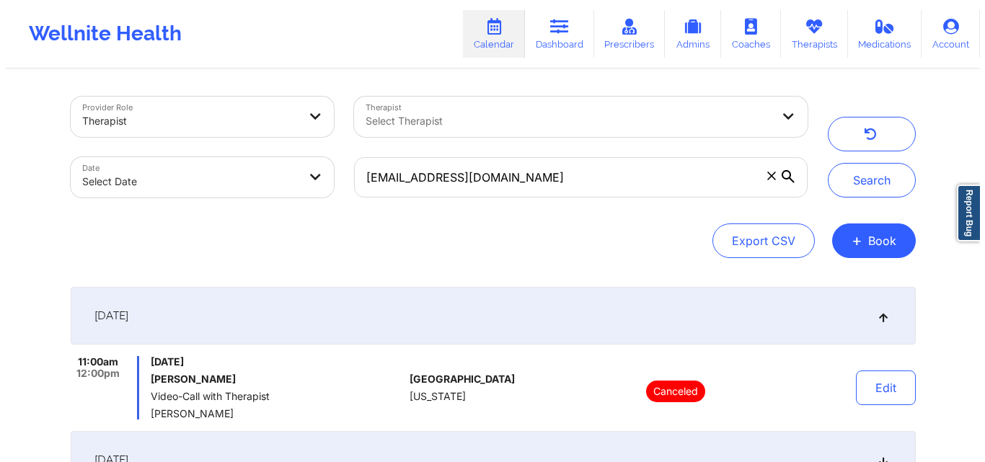
click div "Therapist Country"
click div "[GEOGRAPHIC_DATA]"
click div
type input "F"
type input "[PERSON_NAME][GEOGRAPHIC_DATA][PERSON_NAME]"
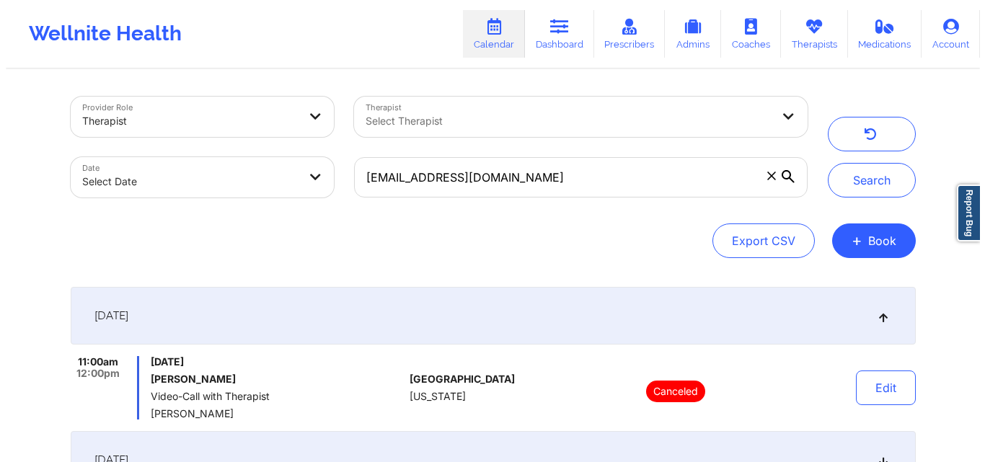
click div "[PERSON_NAME][GEOGRAPHIC_DATA][PERSON_NAME]"
click link "Registered Member"
click div "Patient's Name"
type input "[PERSON_NAME]"
click div "[PERSON_NAME]"
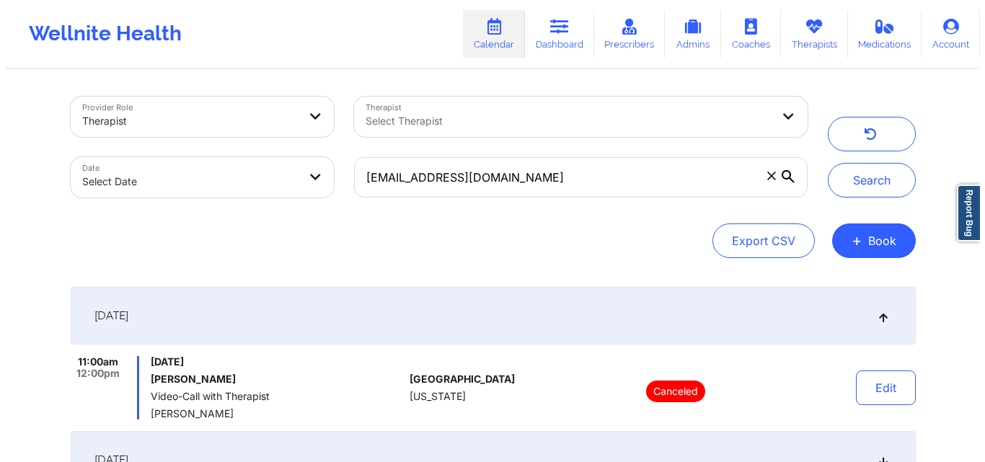
type input "[EMAIL_ADDRESS][DOMAIN_NAME]"
type input "[PHONE_NUMBER]"
click div
click link "Single"
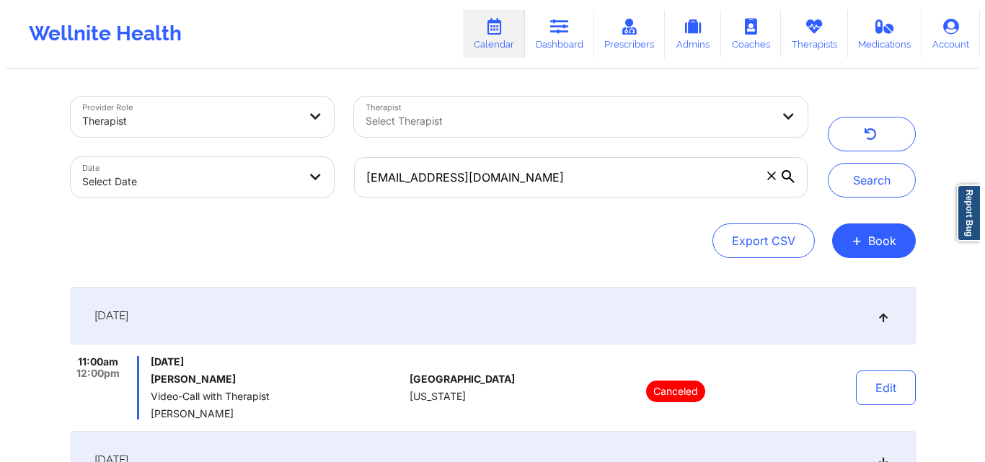
click div
click div "Video-Call with Therapist (60 minutes)"
click div "Available Time Slots"
click input "text"
click div "25"
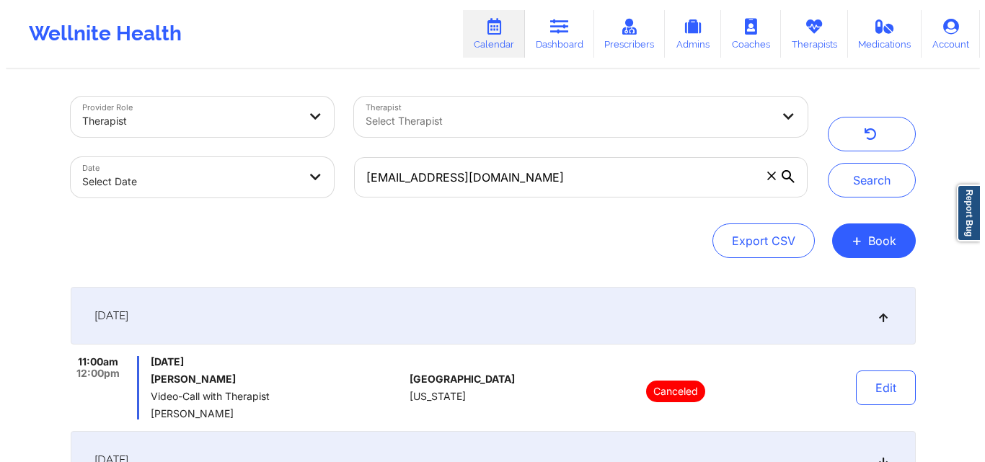
type input "[DATE]"
click div
click icon
click div
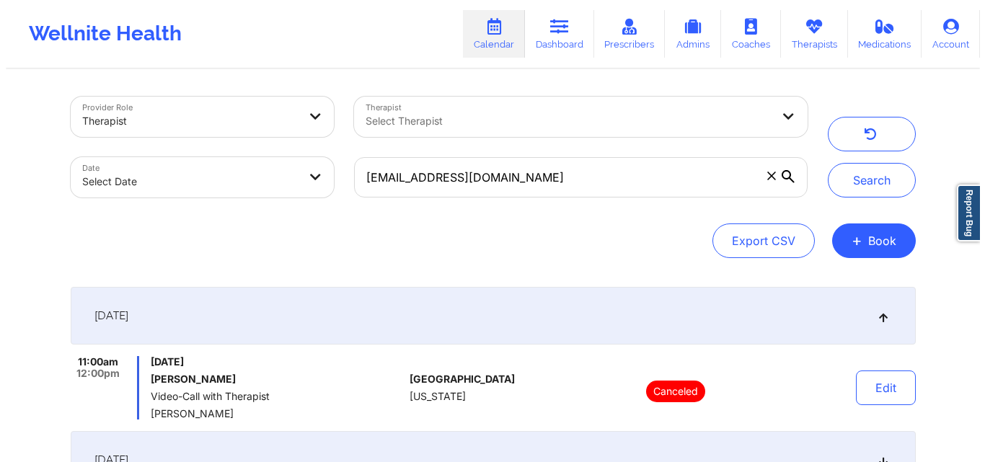
click div
click div "Available Time Slots"
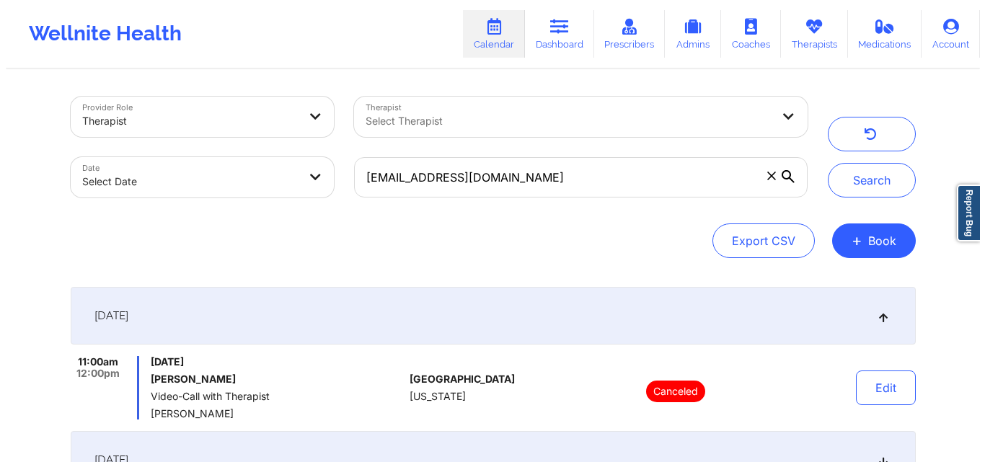
click div
click div "Book Appointment [GEOGRAPHIC_DATA] [US_STATE] Therapist's Name Client informati…"
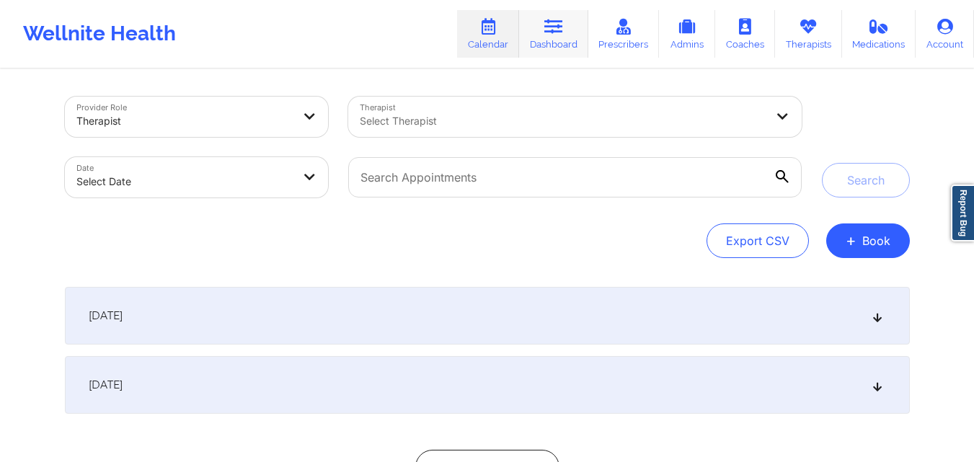
click at [572, 25] on link "Dashboard" at bounding box center [553, 34] width 69 height 48
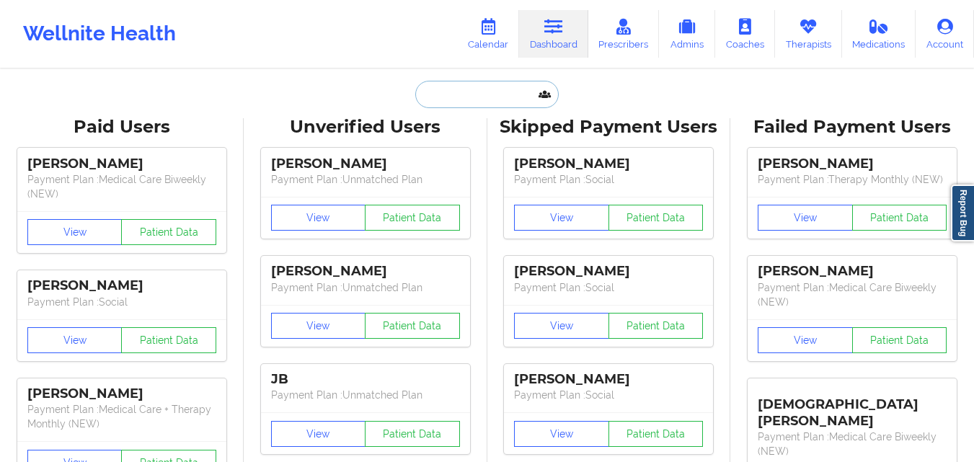
click at [460, 92] on input "text" at bounding box center [486, 94] width 143 height 27
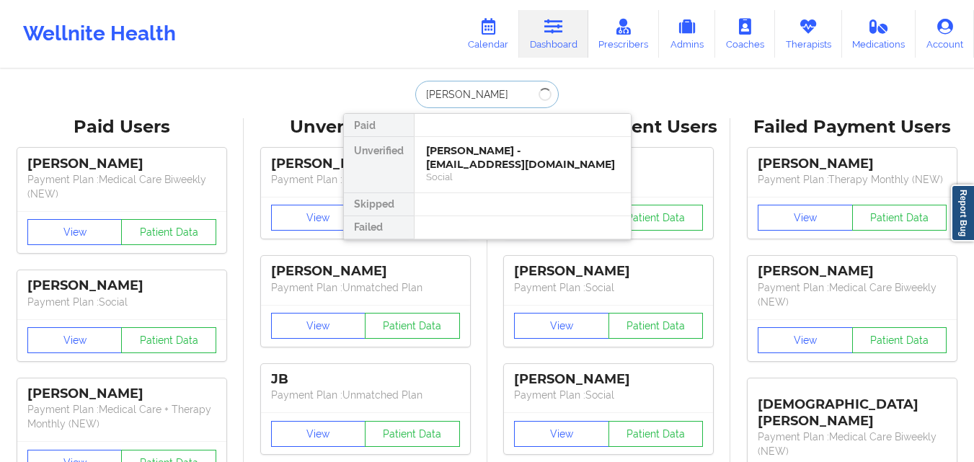
type input "[PERSON_NAME]"
click at [493, 165] on div "Michelle E Bauza - michibauza123@gmail.com" at bounding box center [522, 157] width 193 height 27
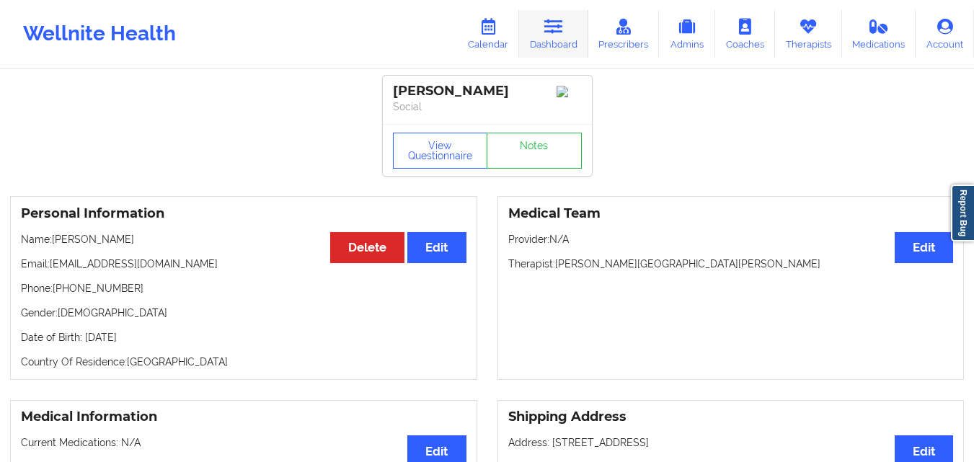
click at [554, 37] on link "Dashboard" at bounding box center [553, 34] width 69 height 48
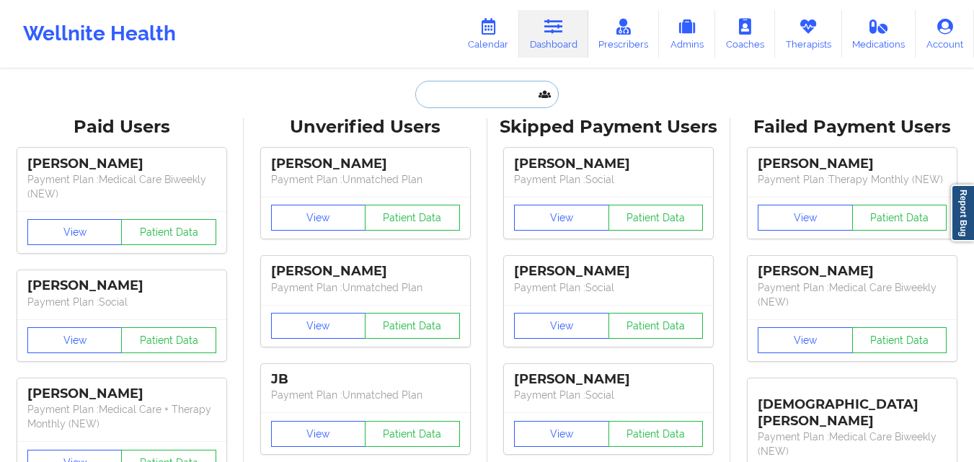
click at [456, 102] on input "text" at bounding box center [486, 94] width 143 height 27
paste input "[PERSON_NAME]"
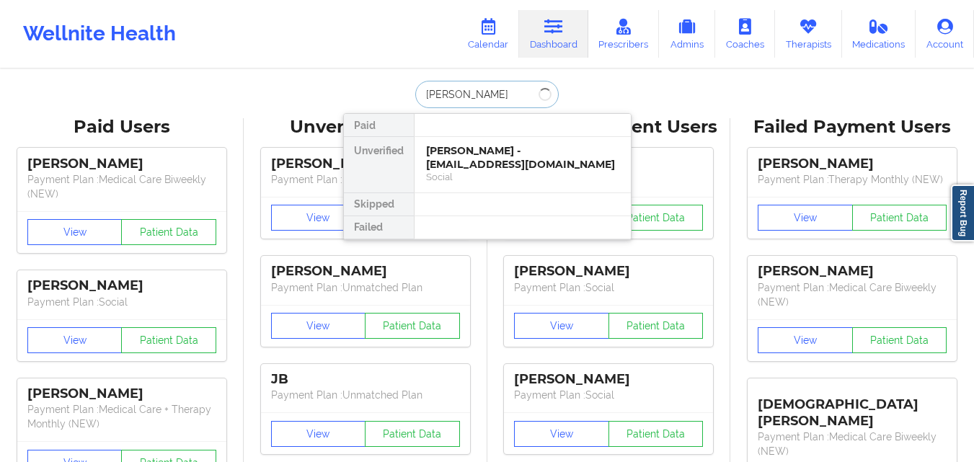
type input "[PERSON_NAME]"
click at [532, 136] on div at bounding box center [522, 125] width 217 height 23
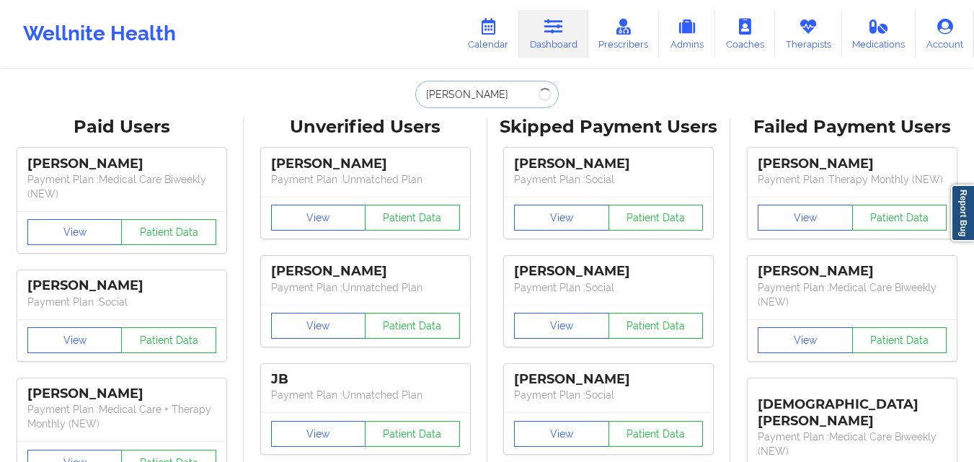
click at [516, 92] on input "[PERSON_NAME]" at bounding box center [486, 94] width 143 height 27
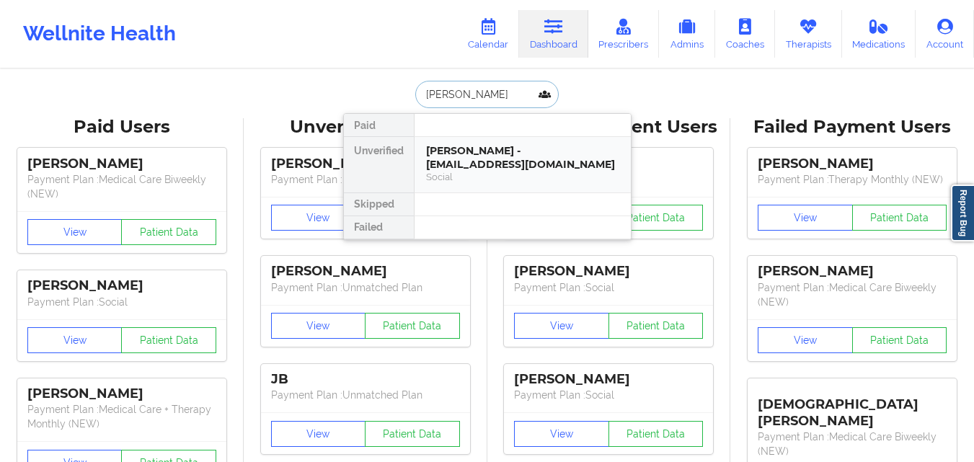
click at [521, 159] on div "Lauren Campos - lcampos2805@gmail.com" at bounding box center [522, 157] width 193 height 27
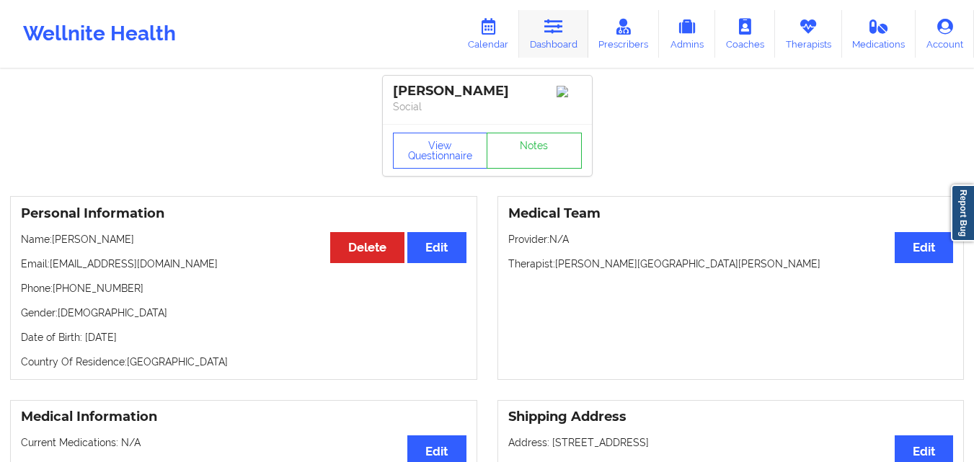
click at [545, 44] on link "Dashboard" at bounding box center [553, 34] width 69 height 48
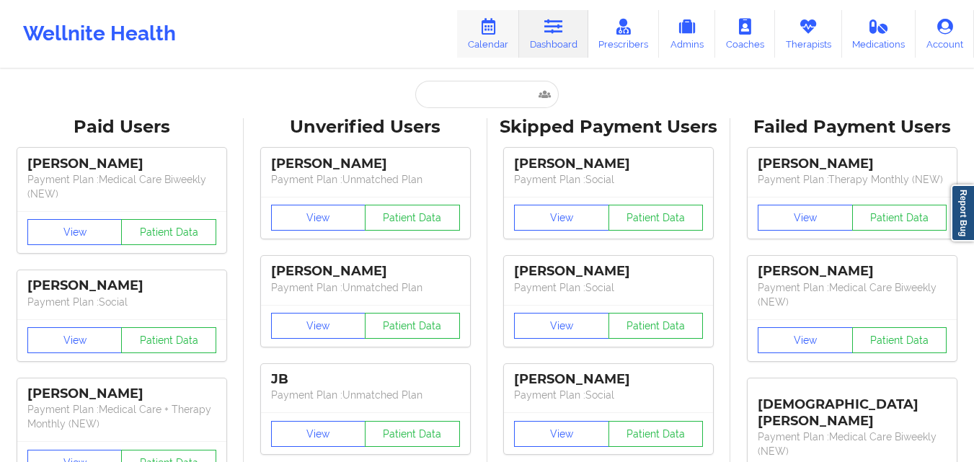
drag, startPoint x: 485, startPoint y: 37, endPoint x: 485, endPoint y: 45, distance: 8.7
click at [485, 38] on link "Calendar" at bounding box center [488, 34] width 62 height 48
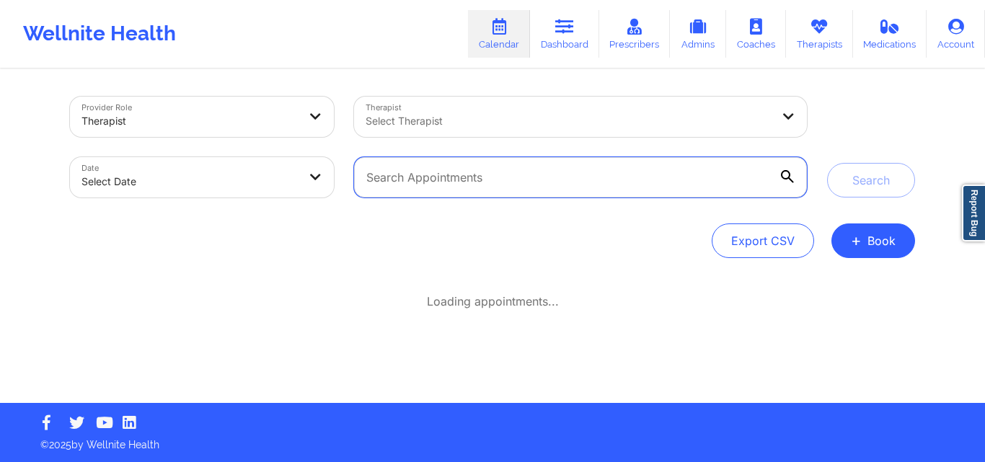
click at [437, 182] on input "text" at bounding box center [580, 177] width 453 height 40
paste input "[EMAIL_ADDRESS][DOMAIN_NAME]"
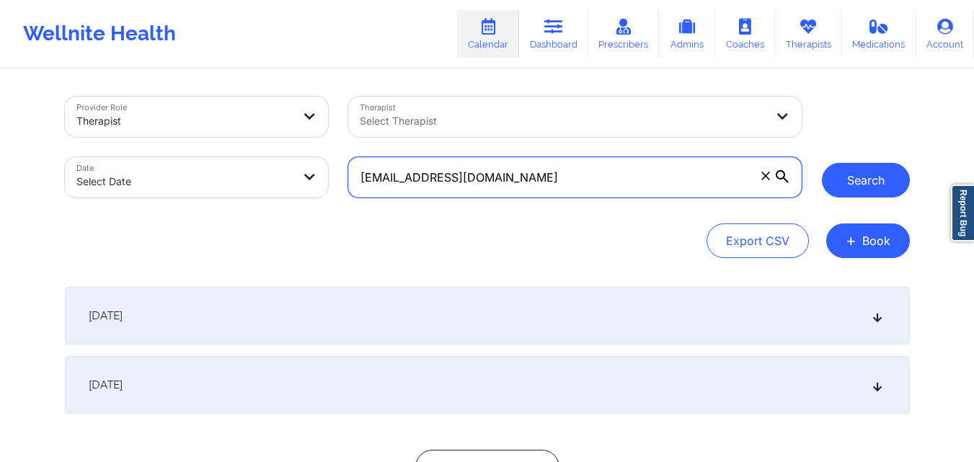
type input "[EMAIL_ADDRESS][DOMAIN_NAME]"
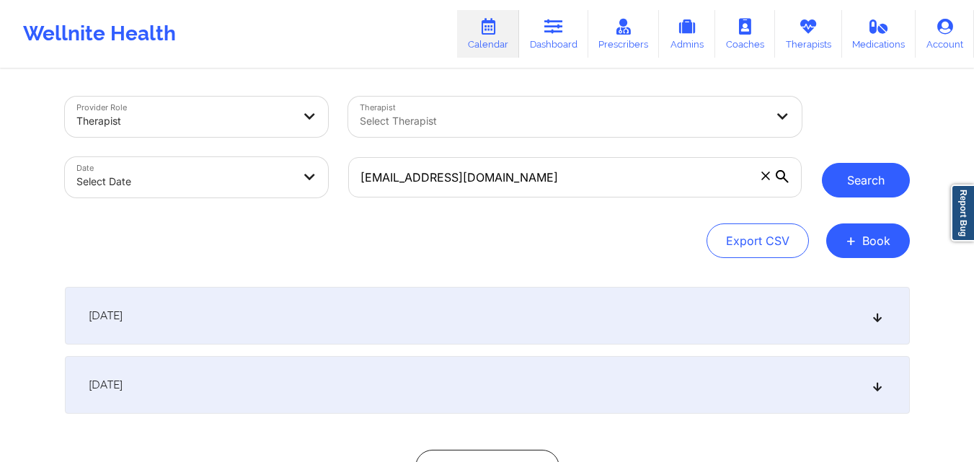
click at [884, 182] on button "Search" at bounding box center [866, 180] width 88 height 35
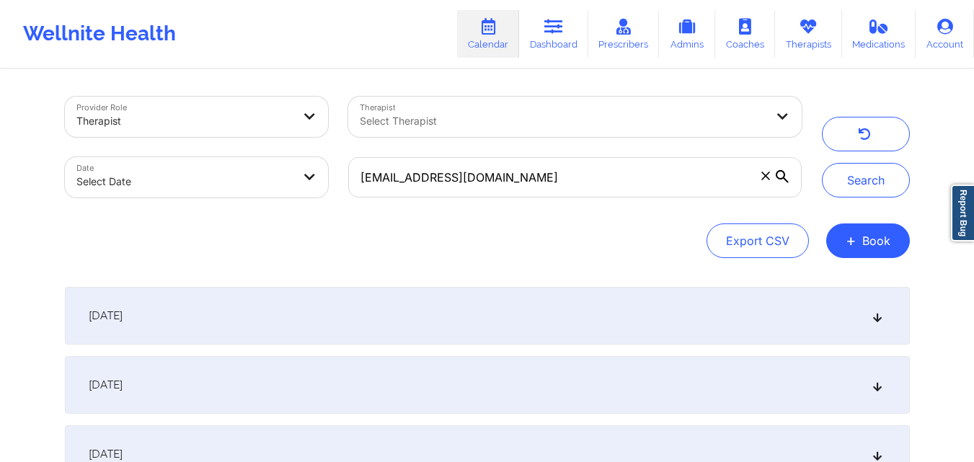
click at [456, 306] on div "September 25, 2025" at bounding box center [487, 316] width 845 height 58
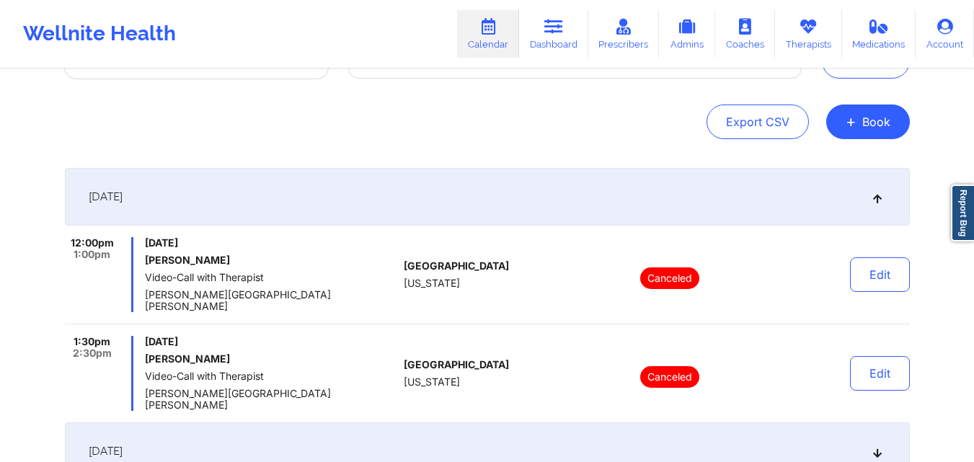
scroll to position [216, 0]
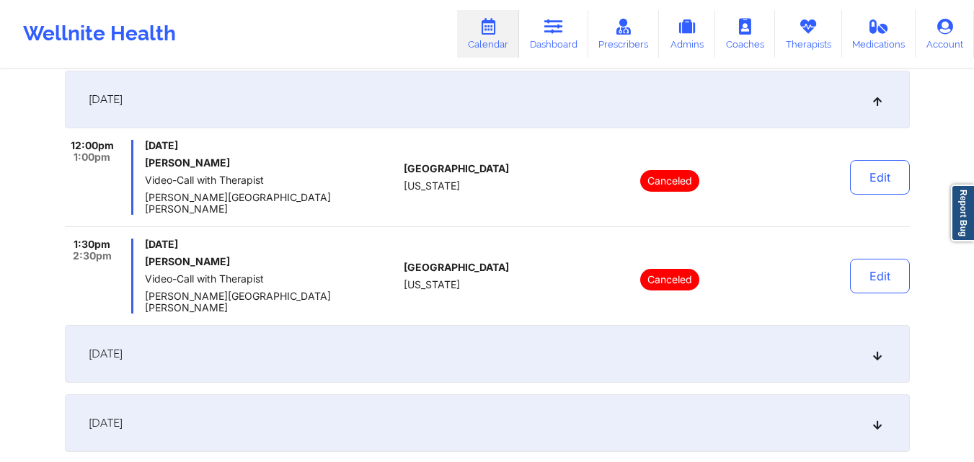
click at [584, 339] on div "October 2, 2025" at bounding box center [487, 354] width 845 height 58
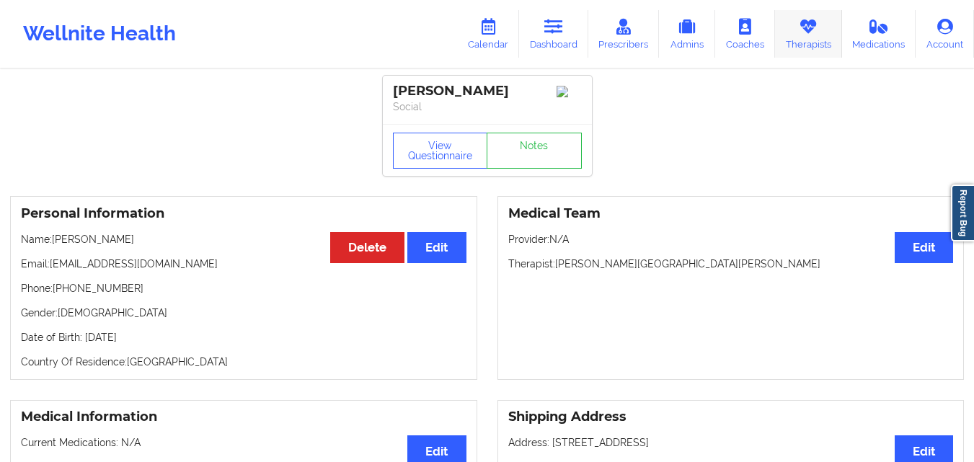
click at [809, 32] on icon at bounding box center [808, 27] width 19 height 16
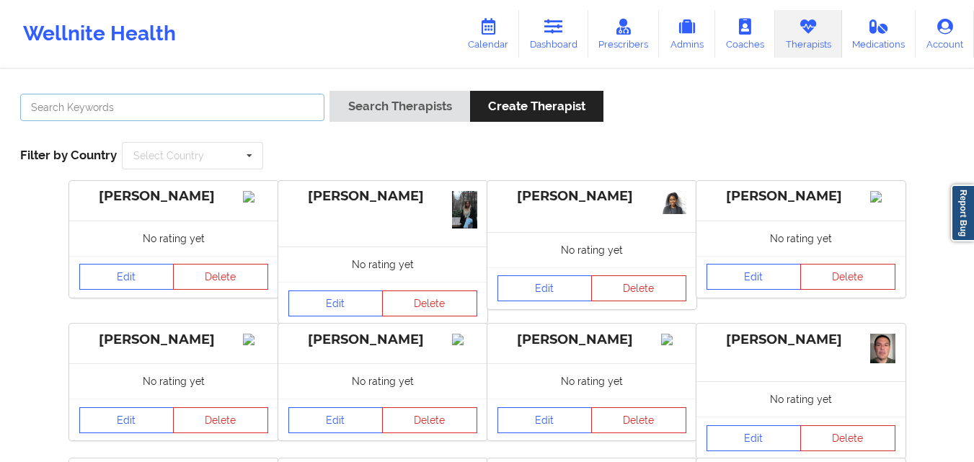
click at [199, 99] on input "text" at bounding box center [172, 107] width 304 height 27
type input "[PERSON_NAME][GEOGRAPHIC_DATA][PERSON_NAME]"
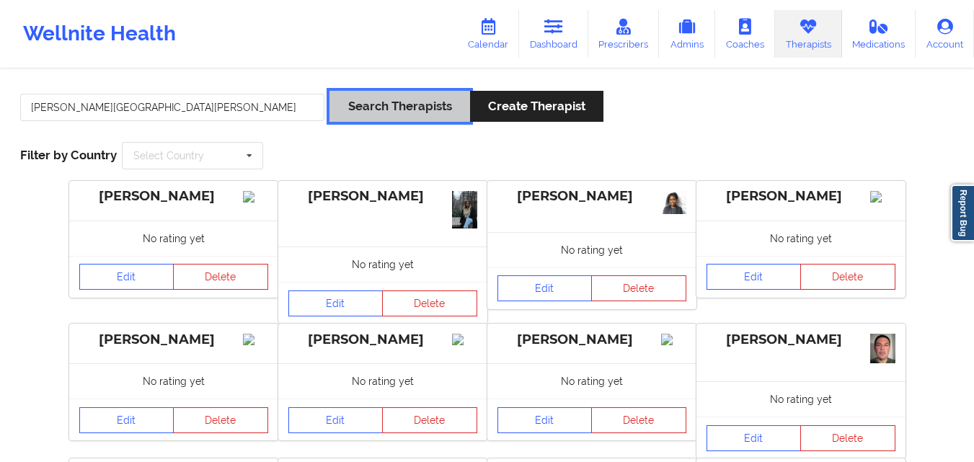
click at [428, 108] on button "Search Therapists" at bounding box center [399, 106] width 140 height 31
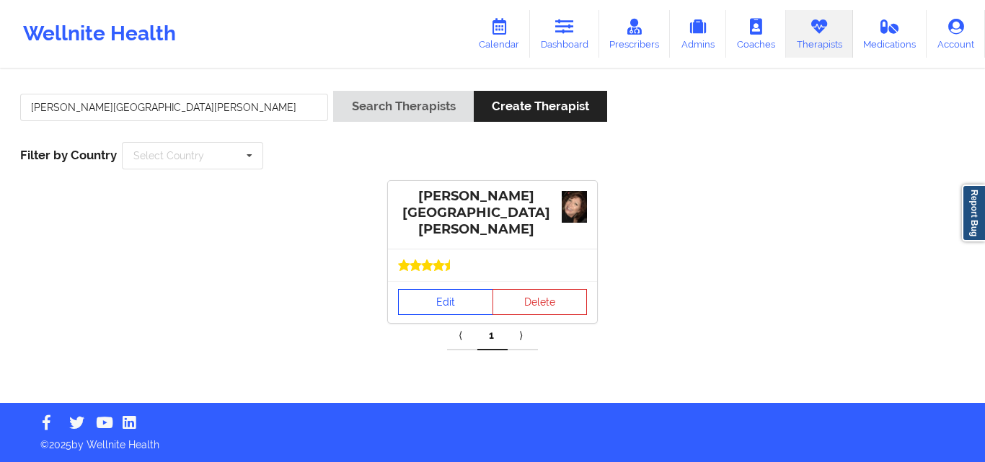
click at [446, 297] on link "Edit" at bounding box center [445, 302] width 95 height 26
